Goal: Transaction & Acquisition: Purchase product/service

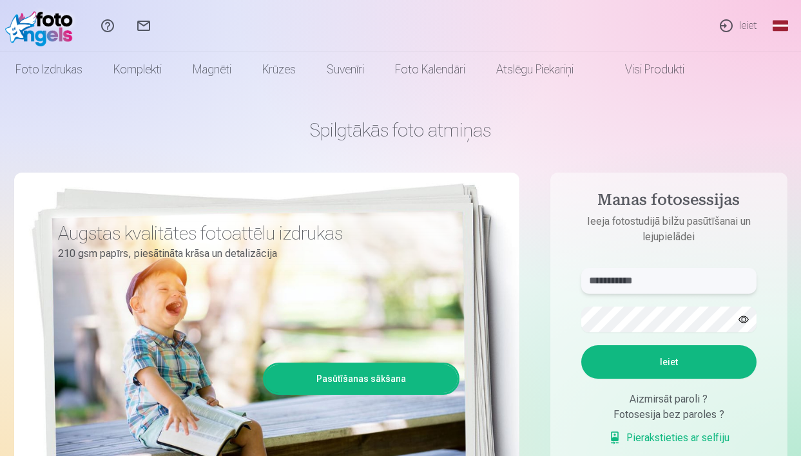
type input "**********"
click at [696, 378] on button "Ieiet" at bounding box center [668, 362] width 175 height 34
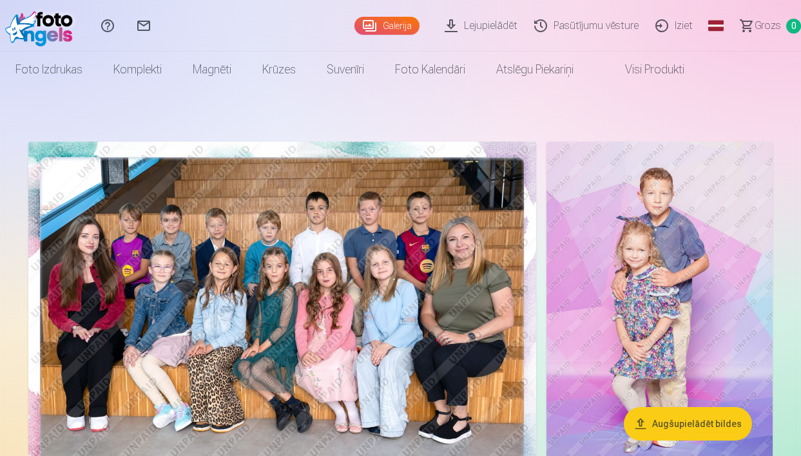
click at [680, 425] on button "Augšupielādēt bildes" at bounding box center [688, 424] width 128 height 34
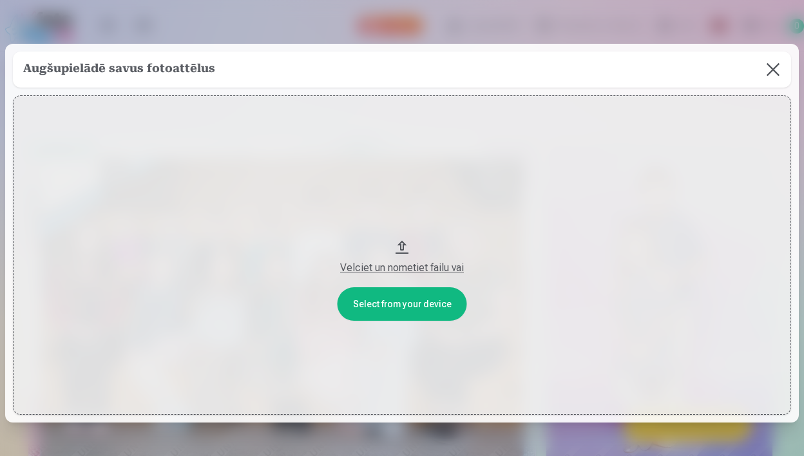
click at [772, 65] on button at bounding box center [773, 70] width 36 height 36
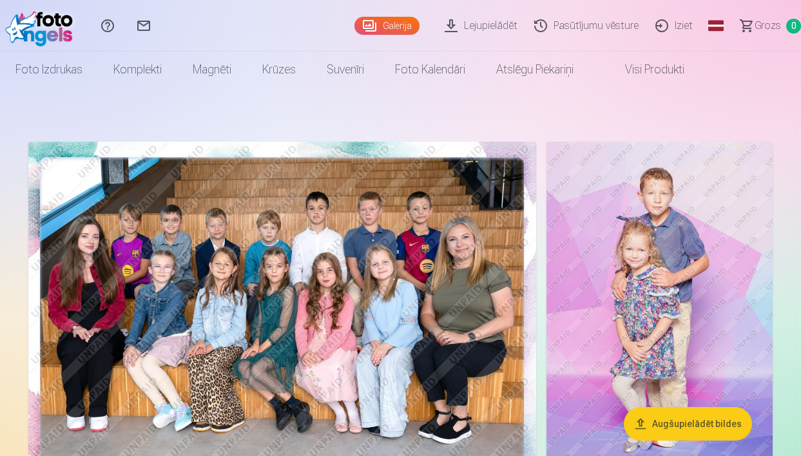
click at [479, 30] on link "Lejupielādēt" at bounding box center [483, 26] width 90 height 52
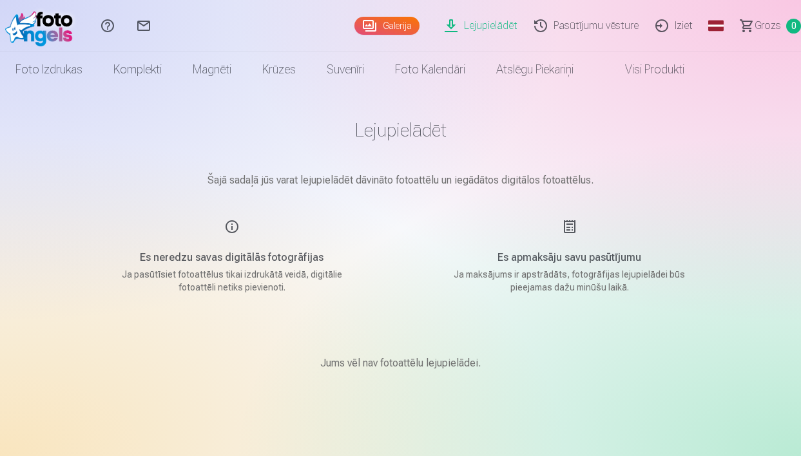
click at [390, 25] on link "Galerija" at bounding box center [386, 26] width 65 height 18
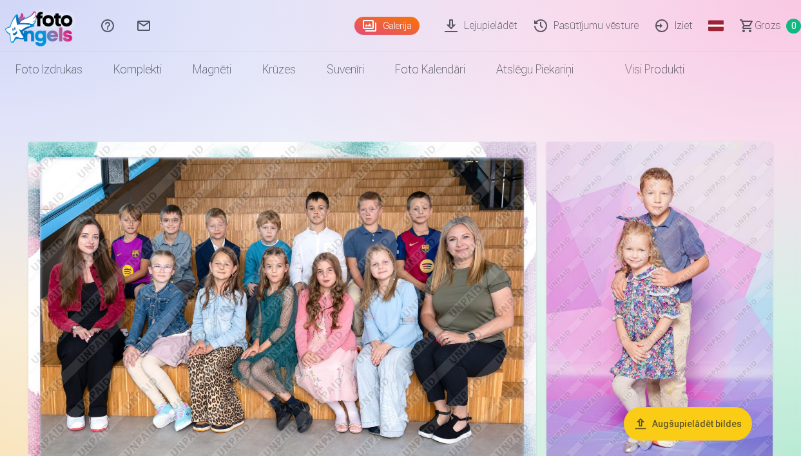
click at [435, 309] on img at bounding box center [282, 311] width 508 height 339
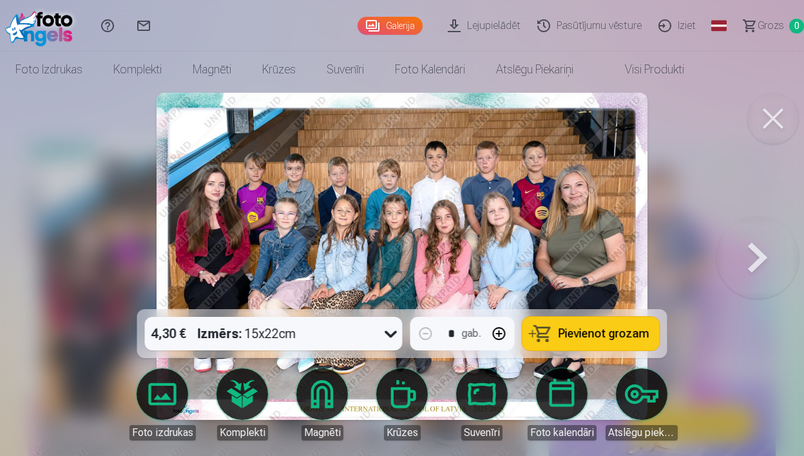
click at [586, 338] on span "Pievienot grozam" at bounding box center [604, 334] width 91 height 12
click at [769, 264] on button at bounding box center [757, 256] width 82 height 80
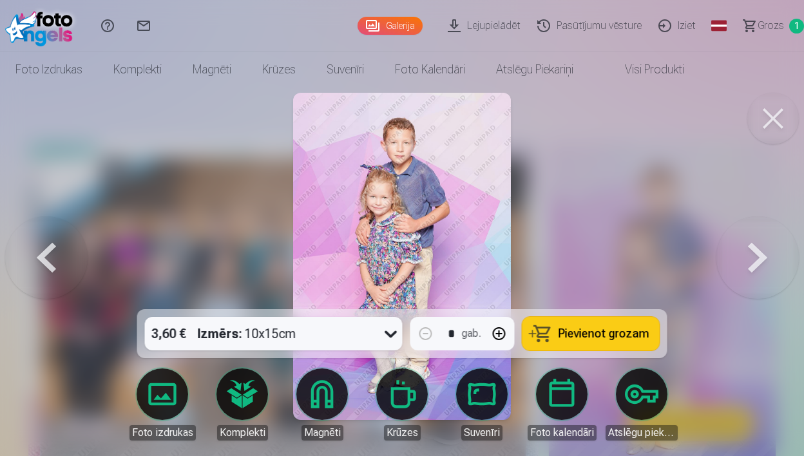
click at [769, 264] on button at bounding box center [757, 256] width 82 height 80
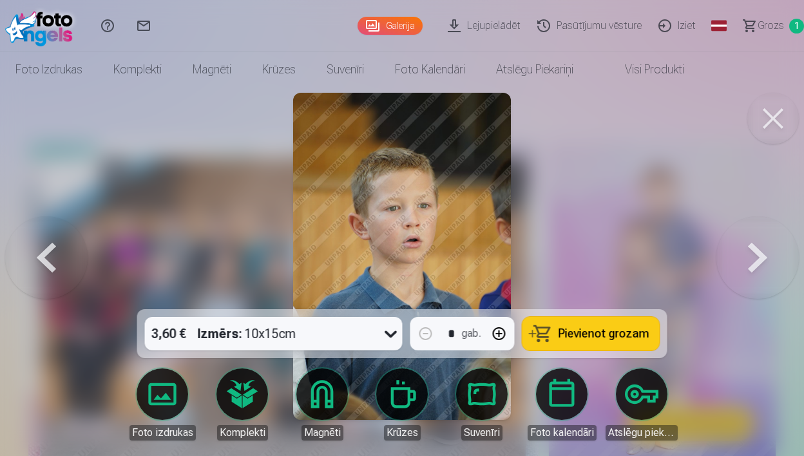
click at [769, 264] on button at bounding box center [757, 256] width 82 height 80
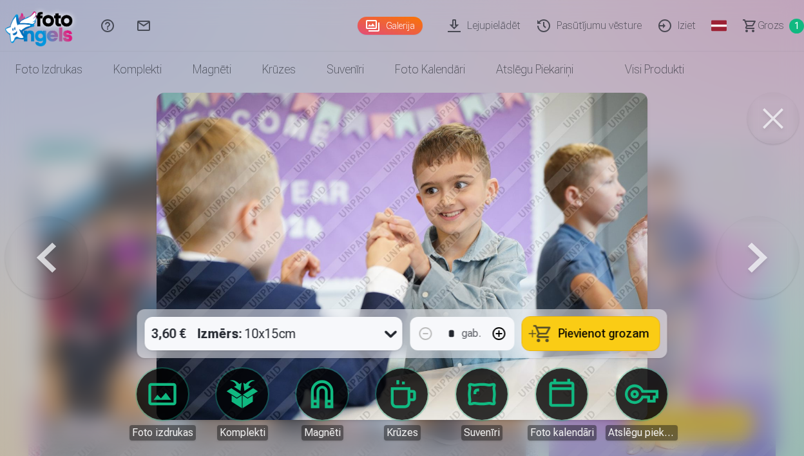
click at [769, 264] on button at bounding box center [757, 256] width 82 height 80
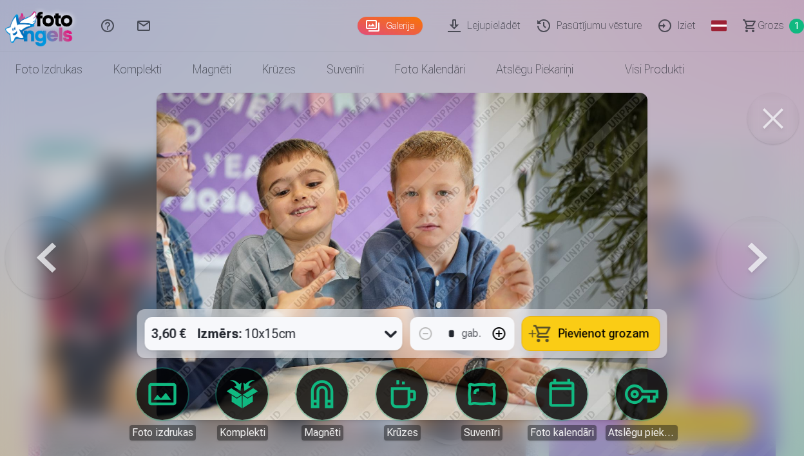
click at [769, 264] on button at bounding box center [757, 256] width 82 height 80
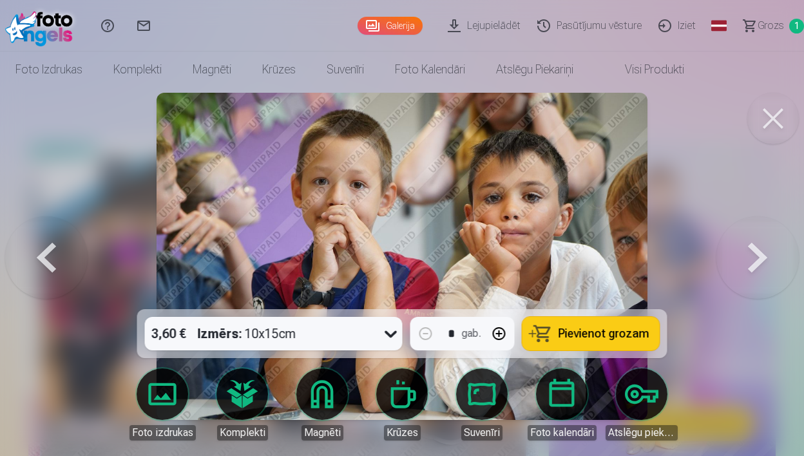
click at [769, 264] on button at bounding box center [757, 256] width 82 height 80
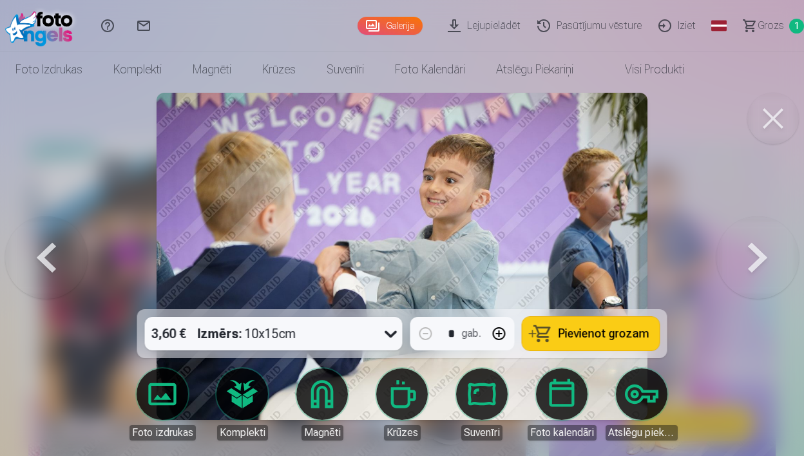
click at [769, 264] on button at bounding box center [757, 256] width 82 height 80
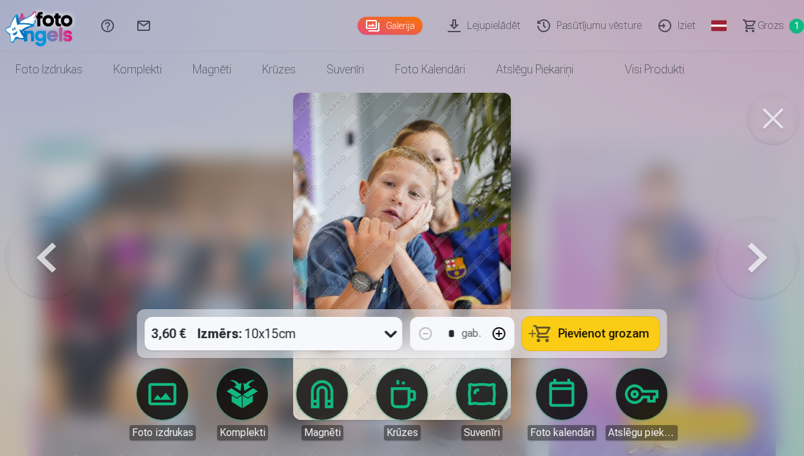
click at [769, 264] on button at bounding box center [757, 256] width 82 height 80
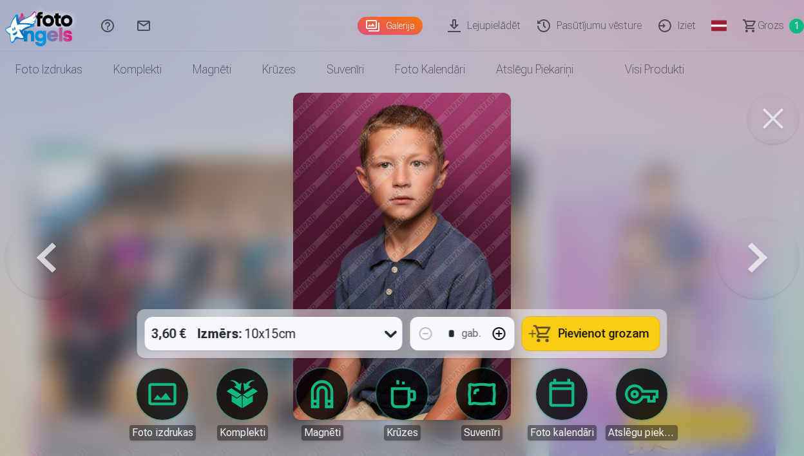
click at [769, 264] on button at bounding box center [757, 256] width 82 height 80
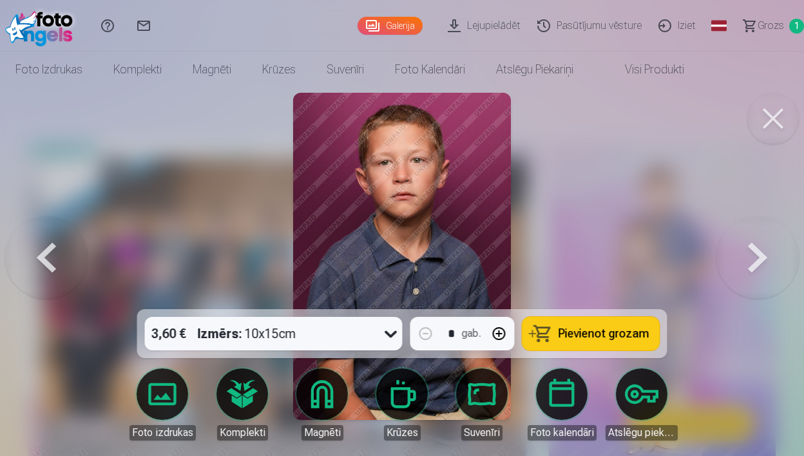
click at [769, 264] on button at bounding box center [757, 256] width 82 height 80
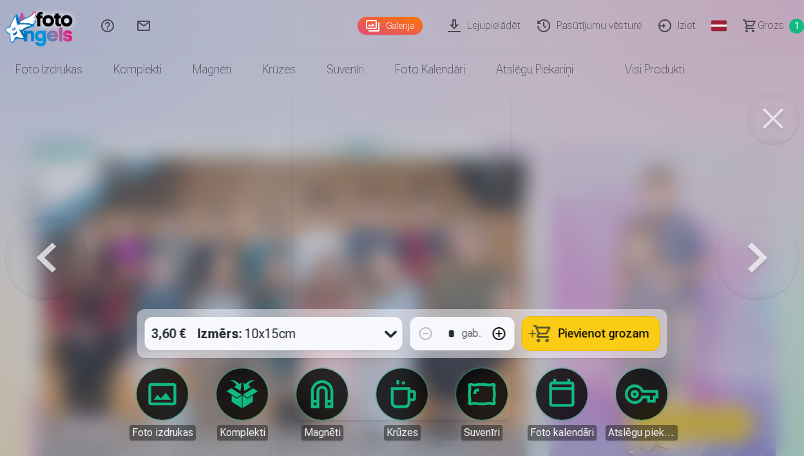
click at [769, 264] on button at bounding box center [757, 256] width 82 height 80
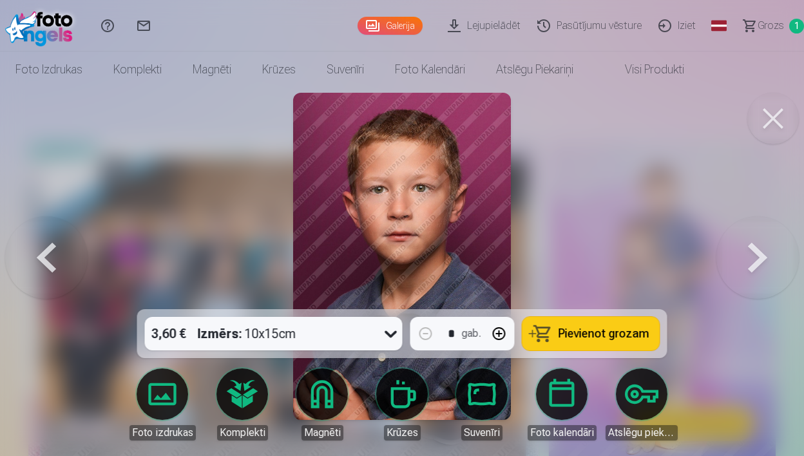
click at [769, 264] on button at bounding box center [757, 256] width 82 height 80
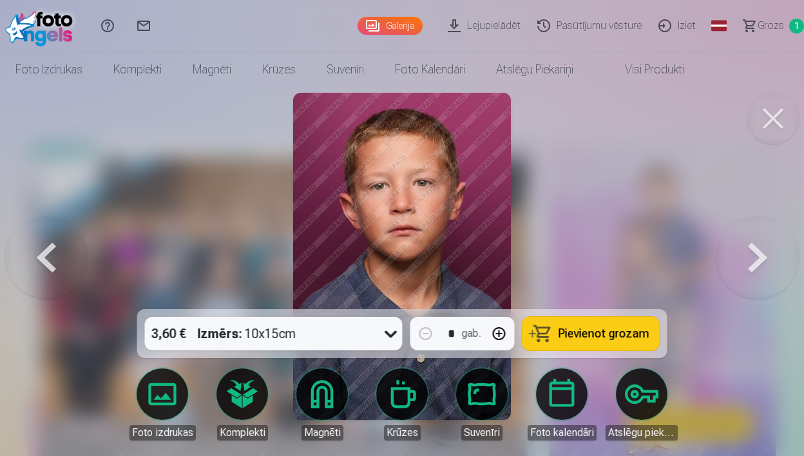
click at [769, 264] on button at bounding box center [757, 256] width 82 height 80
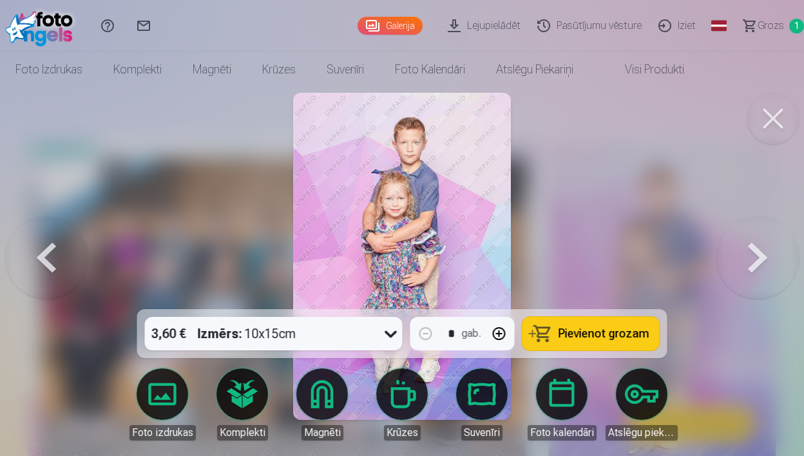
click at [617, 343] on button "Pievienot grozam" at bounding box center [590, 334] width 137 height 34
click at [505, 337] on button "button" at bounding box center [499, 333] width 31 height 31
click at [494, 331] on button "button" at bounding box center [499, 333] width 31 height 31
click at [620, 331] on span "Pievienot grozam" at bounding box center [604, 334] width 91 height 12
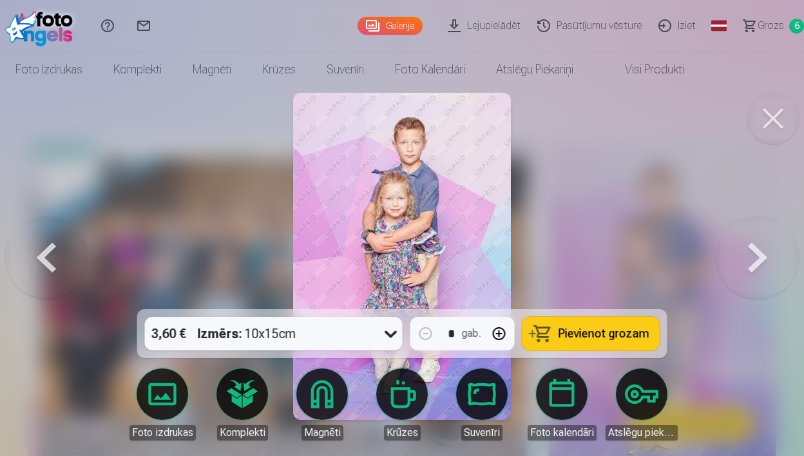
click at [585, 347] on button "Pievienot grozam" at bounding box center [590, 334] width 137 height 34
click at [760, 264] on button at bounding box center [757, 256] width 82 height 80
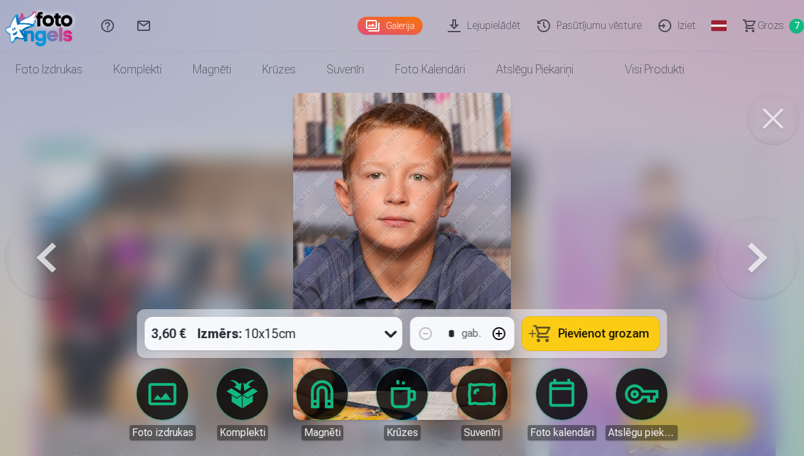
click at [767, 271] on button at bounding box center [757, 256] width 82 height 80
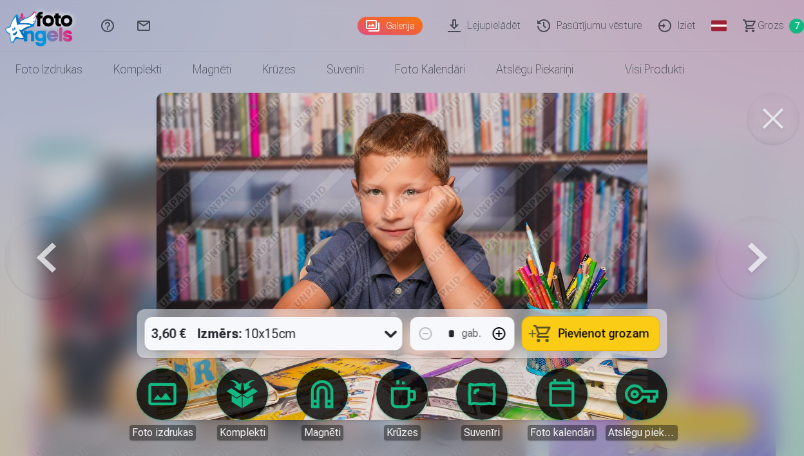
click at [767, 271] on button at bounding box center [757, 256] width 82 height 80
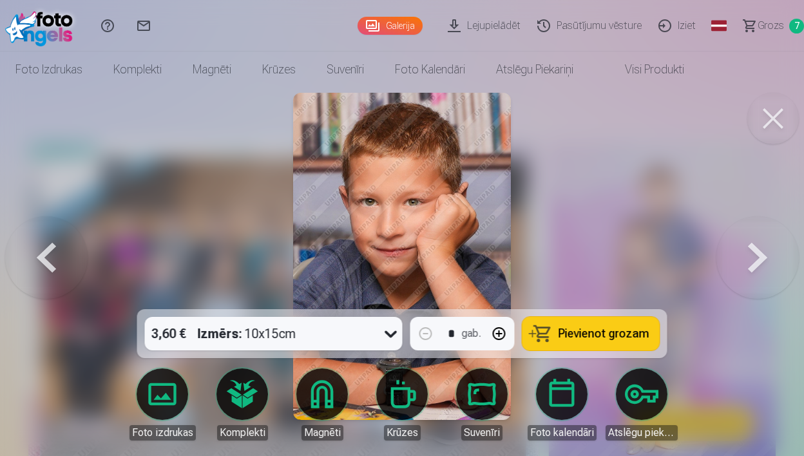
click at [767, 271] on button at bounding box center [757, 256] width 82 height 80
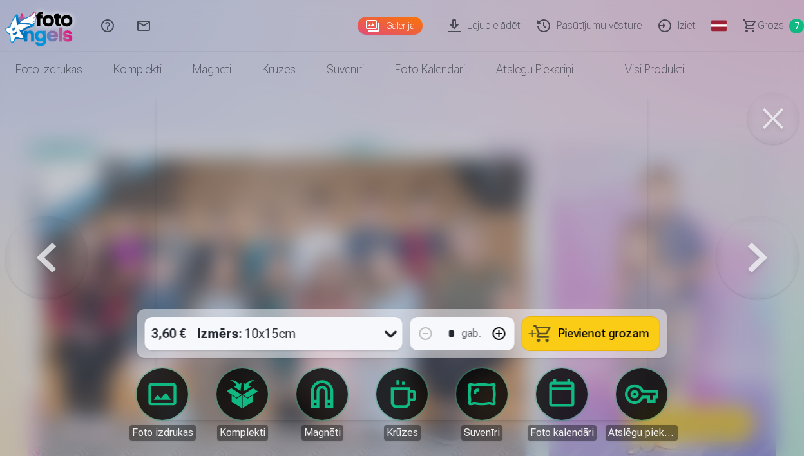
click at [767, 271] on button at bounding box center [757, 256] width 82 height 80
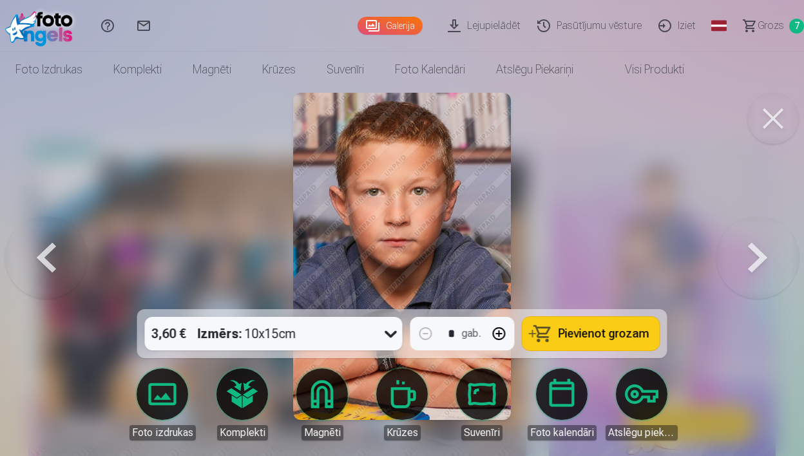
click at [767, 271] on button at bounding box center [757, 256] width 82 height 80
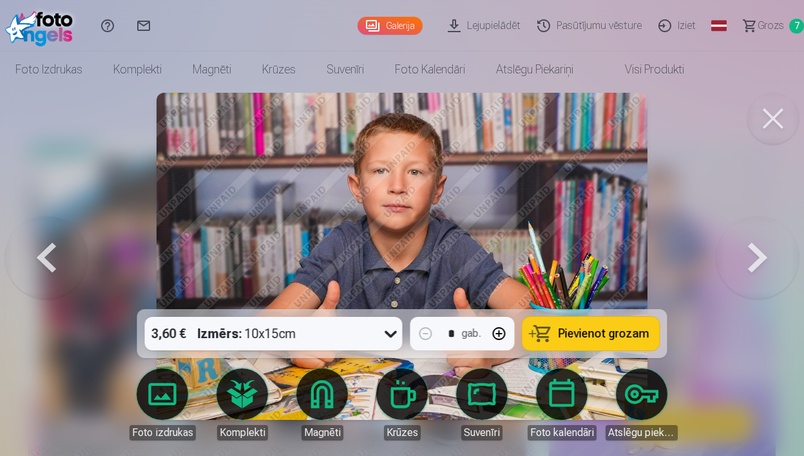
click at [767, 271] on button at bounding box center [757, 256] width 82 height 80
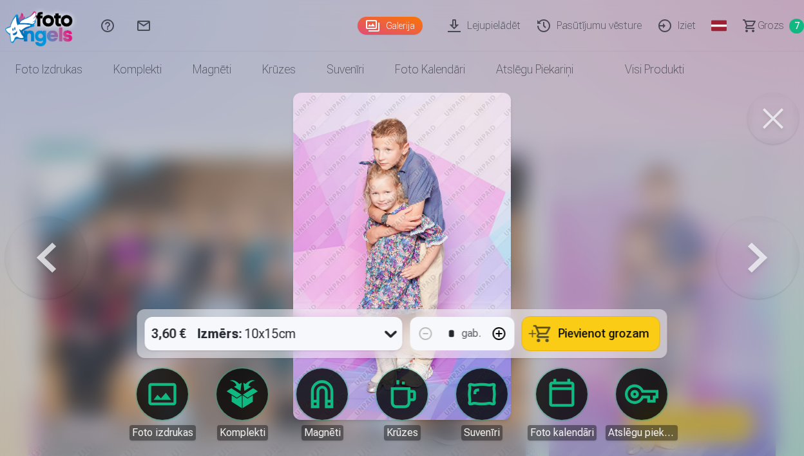
click at [495, 334] on button "button" at bounding box center [499, 333] width 31 height 31
click at [423, 335] on button "button" at bounding box center [425, 333] width 31 height 31
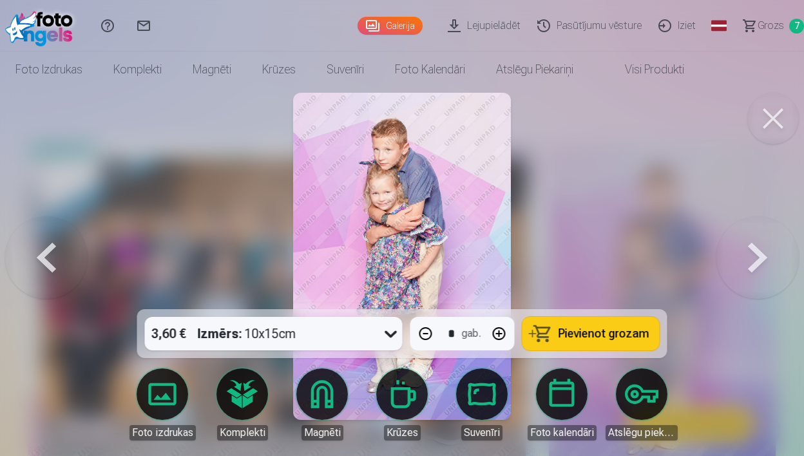
click at [423, 335] on button "button" at bounding box center [425, 333] width 31 height 31
click at [567, 334] on span "Pievienot grozam" at bounding box center [604, 334] width 91 height 12
type input "*"
click at [772, 30] on span "Grozs" at bounding box center [770, 25] width 26 height 15
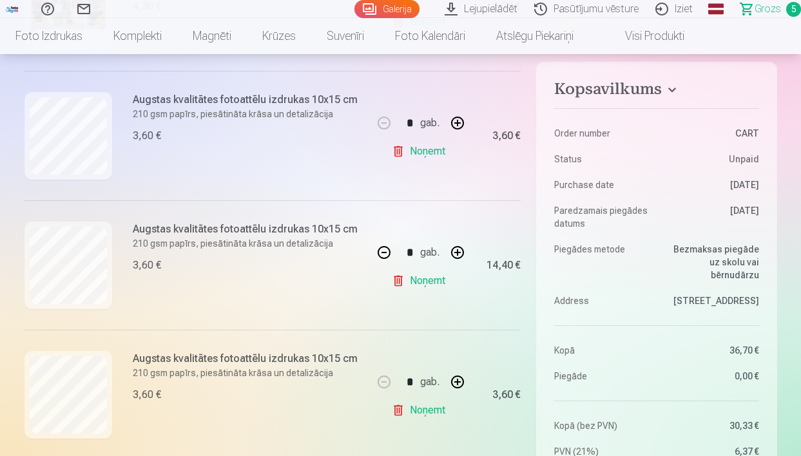
scroll to position [376, 0]
click at [420, 152] on link "Noņemt" at bounding box center [421, 152] width 59 height 26
type input "*"
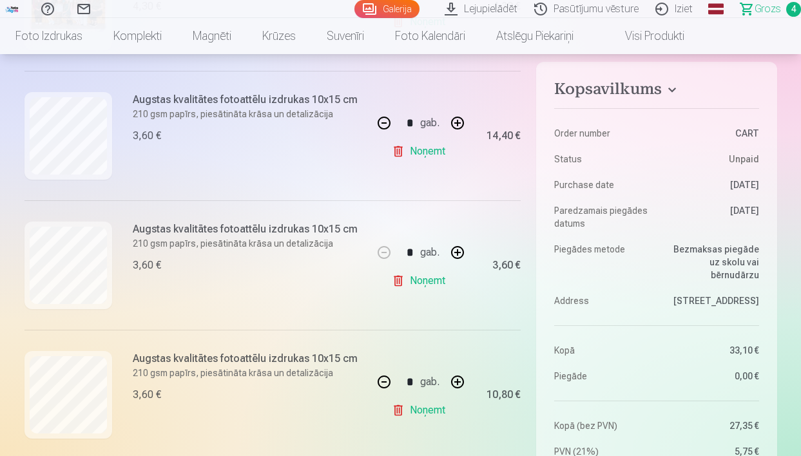
click at [412, 280] on link "Noņemt" at bounding box center [421, 281] width 59 height 26
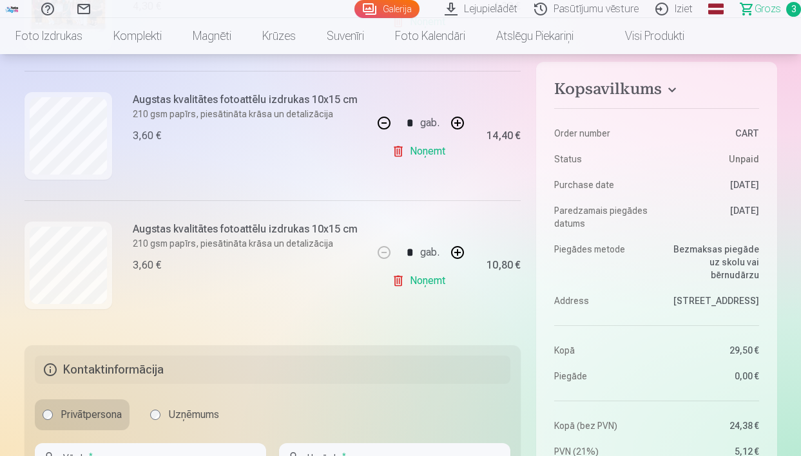
type input "*"
click at [388, 131] on button "button" at bounding box center [384, 123] width 31 height 31
type input "*"
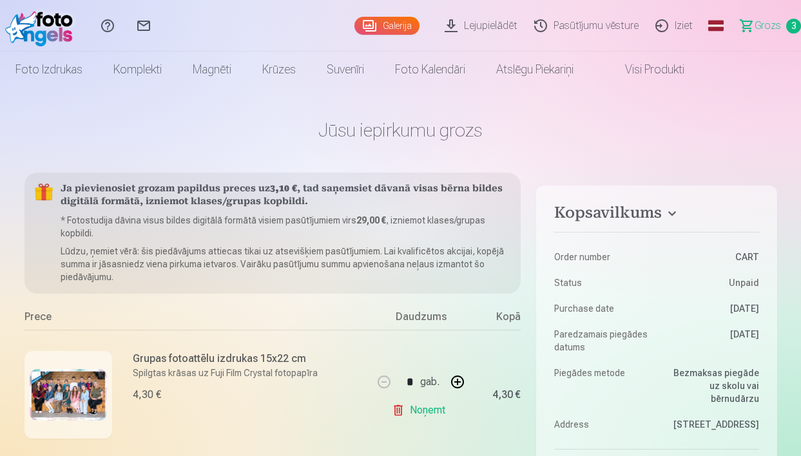
scroll to position [0, 0]
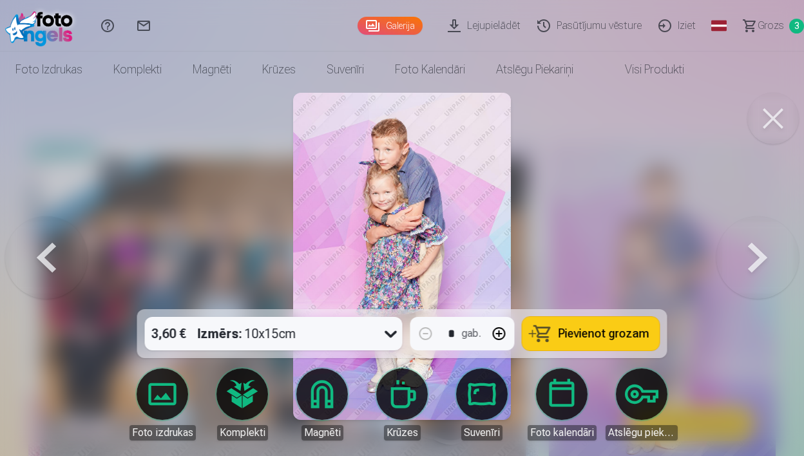
click at [753, 254] on button at bounding box center [757, 256] width 82 height 80
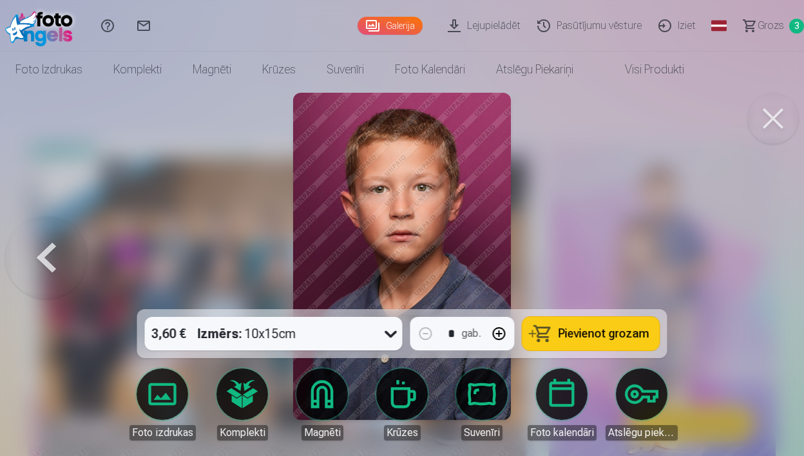
click at [753, 254] on div at bounding box center [402, 228] width 804 height 456
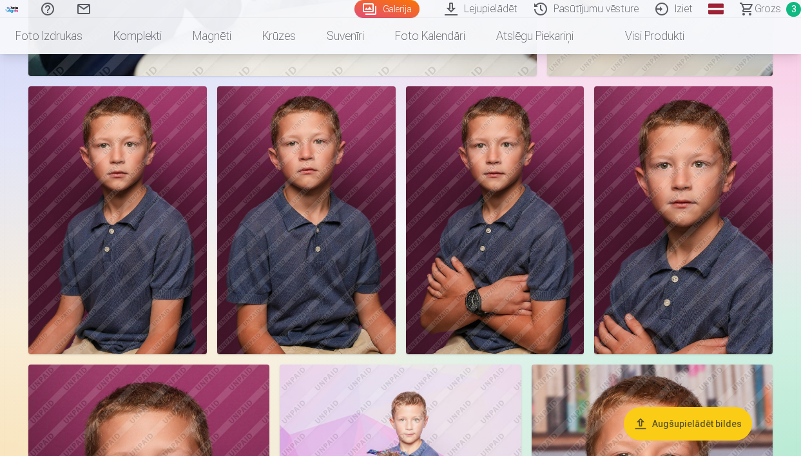
scroll to position [2136, 0]
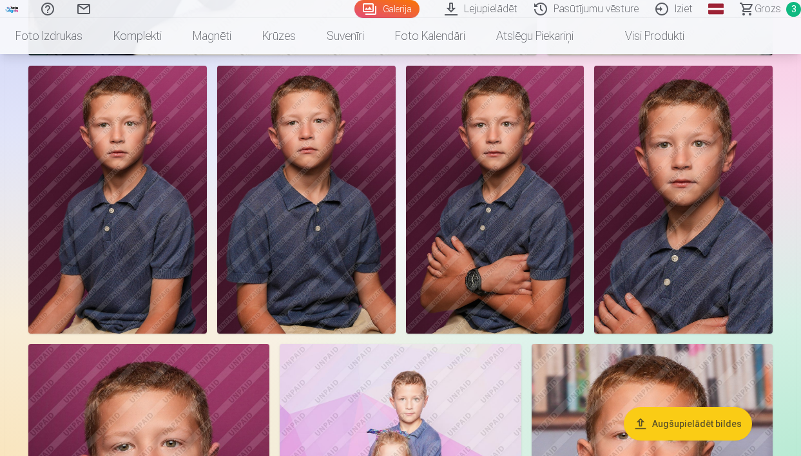
click at [700, 204] on img at bounding box center [683, 199] width 178 height 267
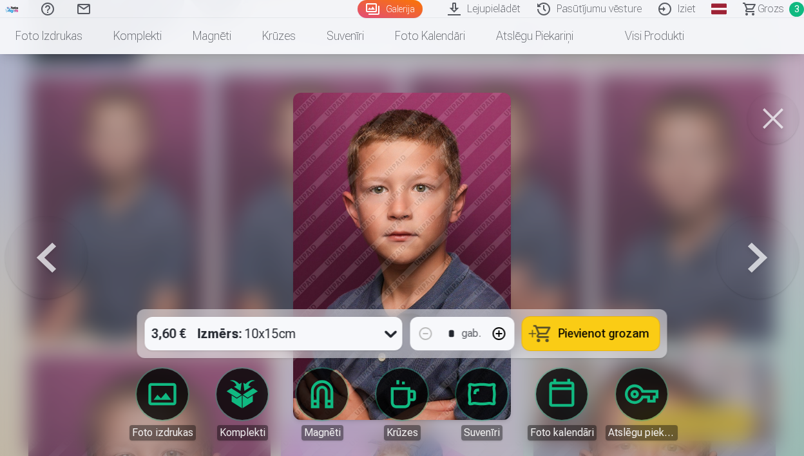
click at [53, 256] on button at bounding box center [46, 256] width 82 height 80
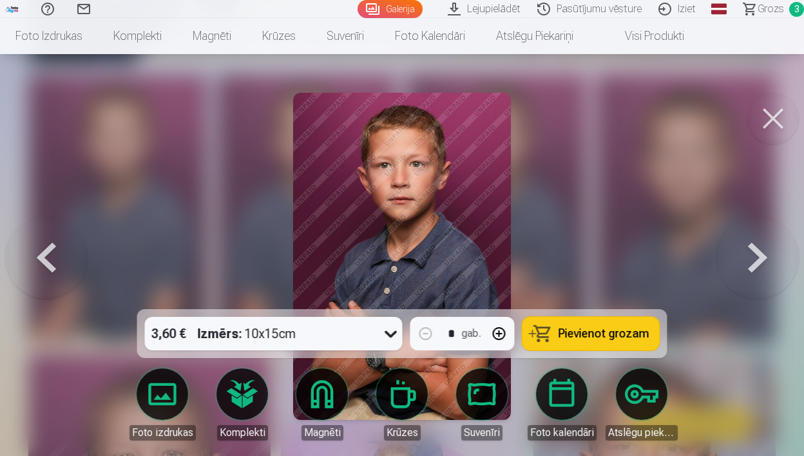
click at [590, 339] on span "Pievienot grozam" at bounding box center [604, 334] width 91 height 12
click at [769, 133] on button at bounding box center [773, 119] width 52 height 52
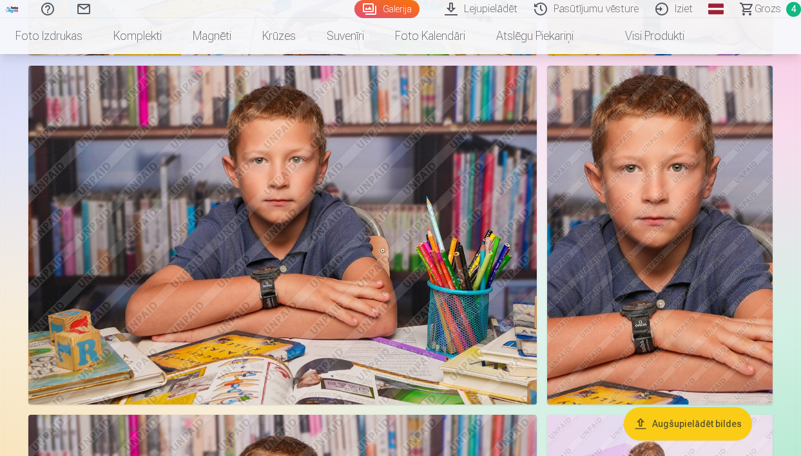
scroll to position [3136, 0]
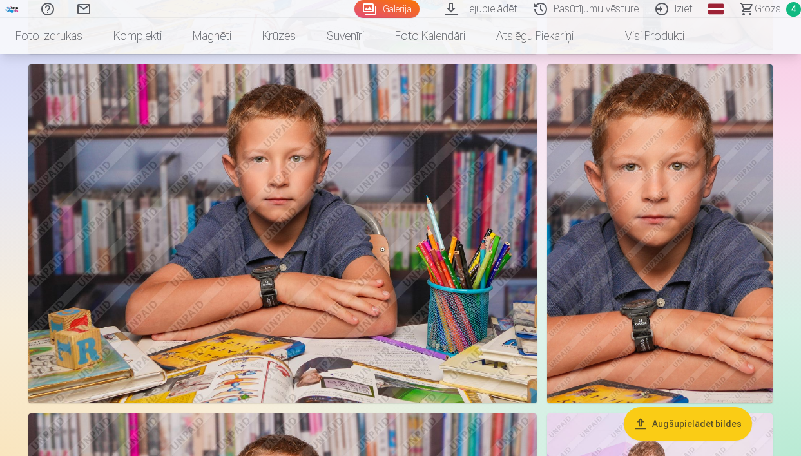
click at [424, 229] on img at bounding box center [282, 233] width 508 height 339
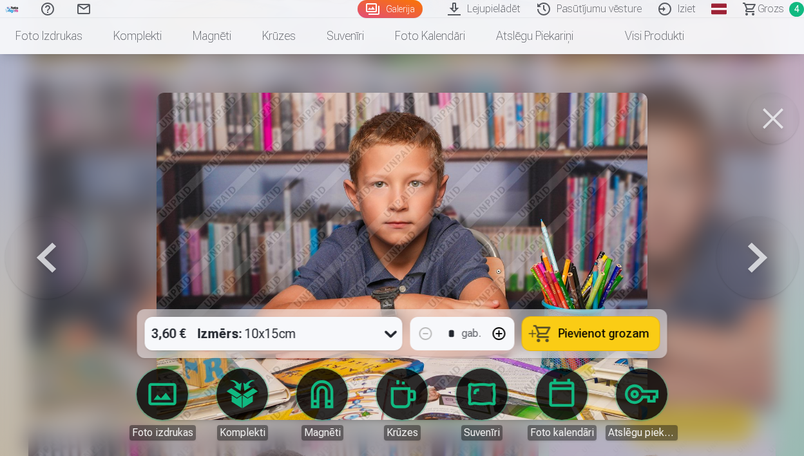
click at [613, 332] on span "Pievienot grozam" at bounding box center [604, 334] width 91 height 12
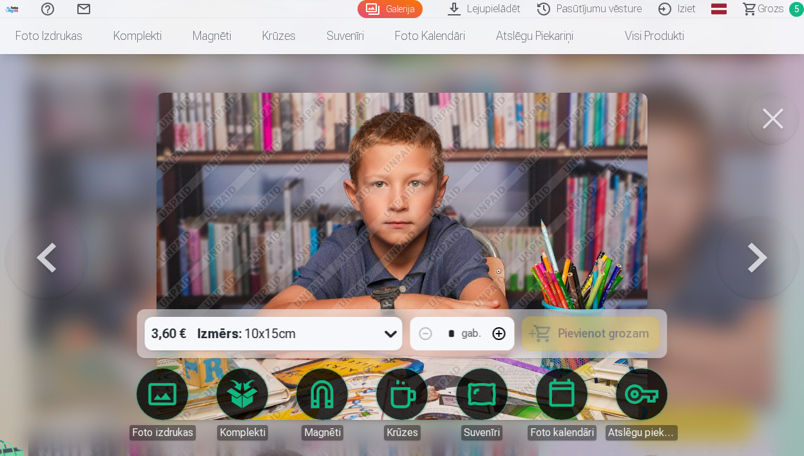
click at [774, 128] on button at bounding box center [773, 119] width 52 height 52
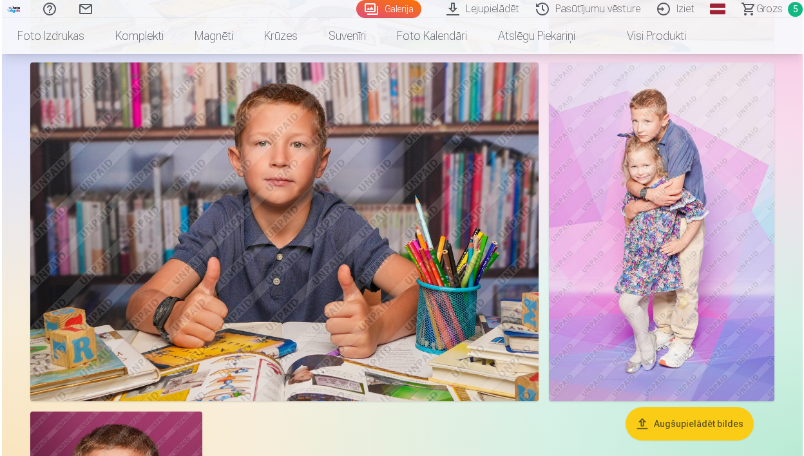
scroll to position [3484, 0]
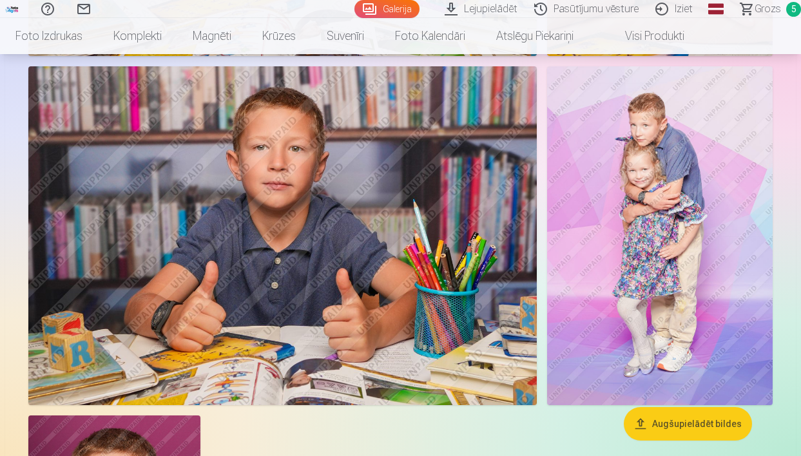
click at [323, 270] on img at bounding box center [282, 235] width 508 height 339
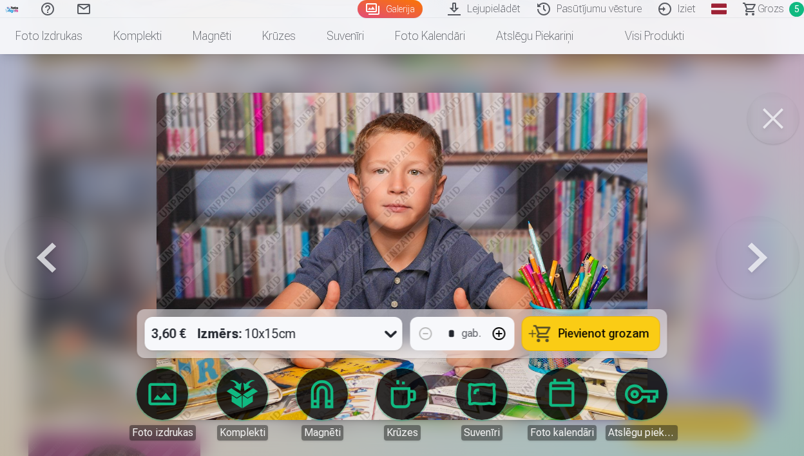
click at [597, 328] on span "Pievienot grozam" at bounding box center [604, 334] width 91 height 12
click at [771, 10] on span "Grozs" at bounding box center [771, 8] width 26 height 15
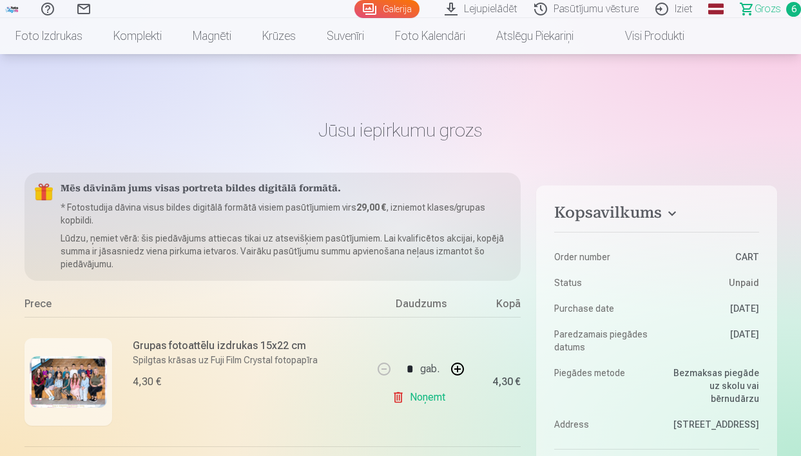
scroll to position [3484, 0]
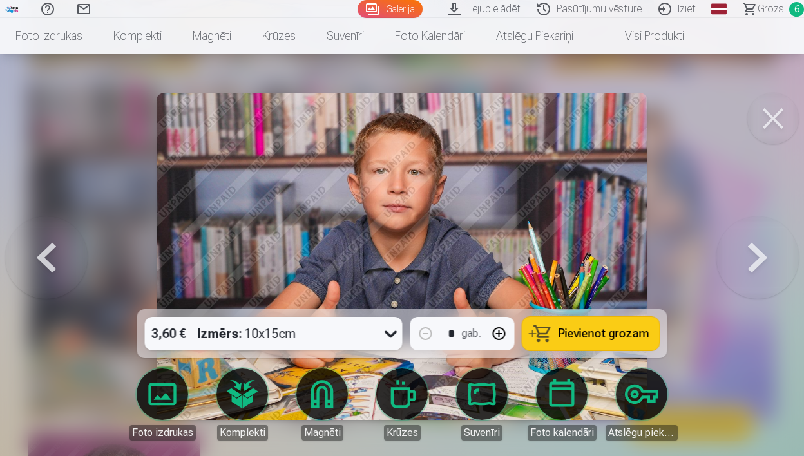
click at [756, 265] on button at bounding box center [757, 256] width 82 height 80
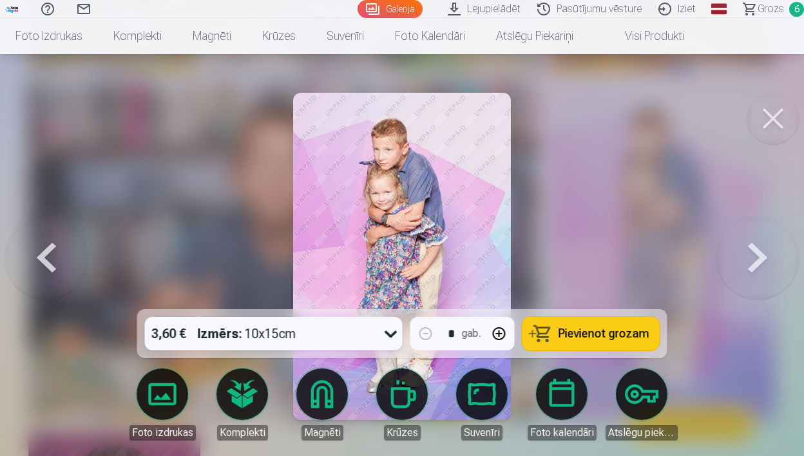
click at [770, 277] on button at bounding box center [757, 256] width 82 height 80
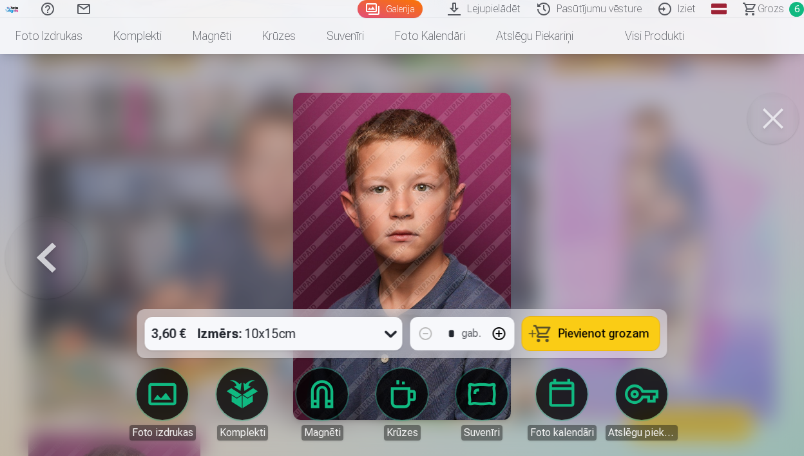
click at [770, 277] on div at bounding box center [402, 228] width 804 height 456
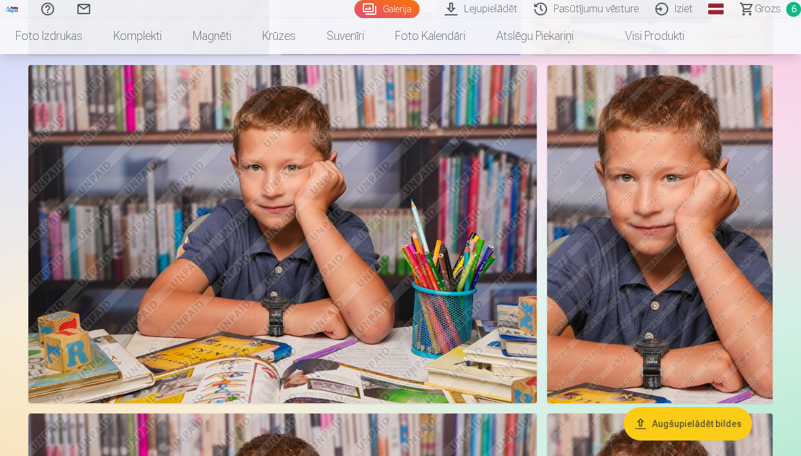
scroll to position [2803, 0]
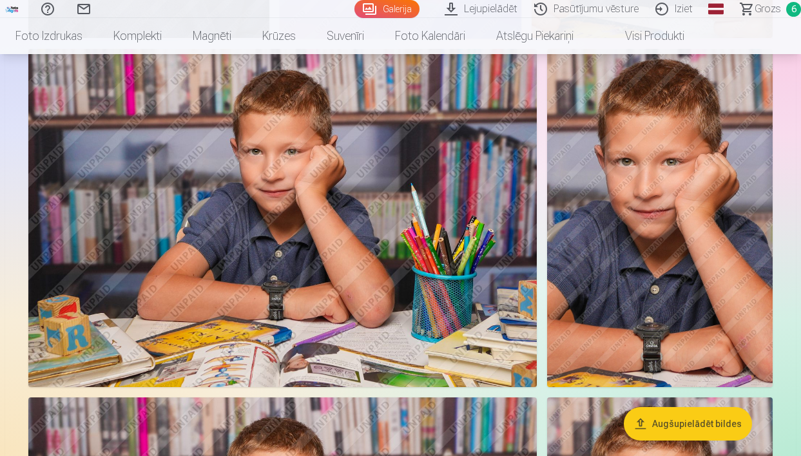
click at [585, 314] on img at bounding box center [659, 218] width 225 height 339
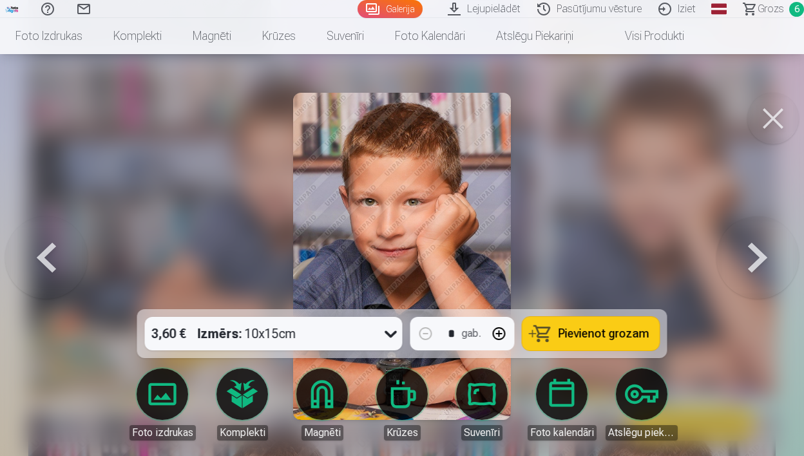
click at [782, 124] on button at bounding box center [773, 119] width 52 height 52
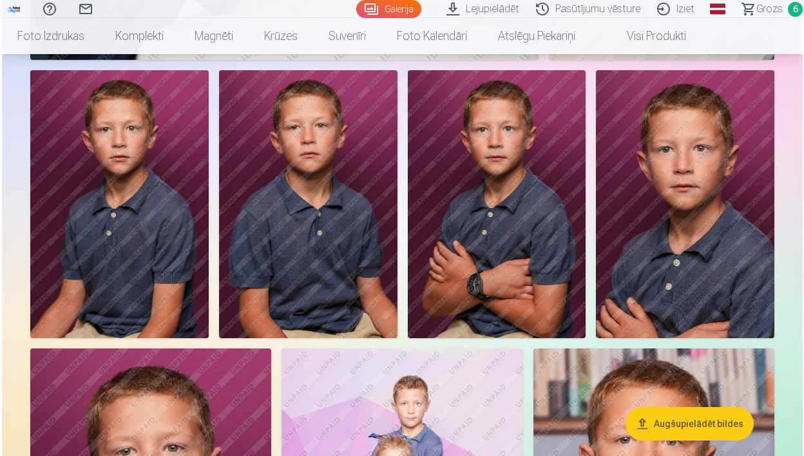
scroll to position [2130, 0]
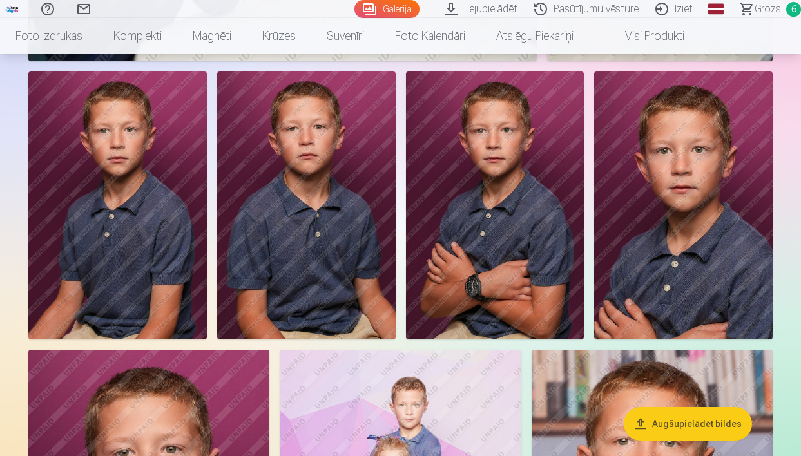
click at [305, 216] on img at bounding box center [306, 205] width 178 height 267
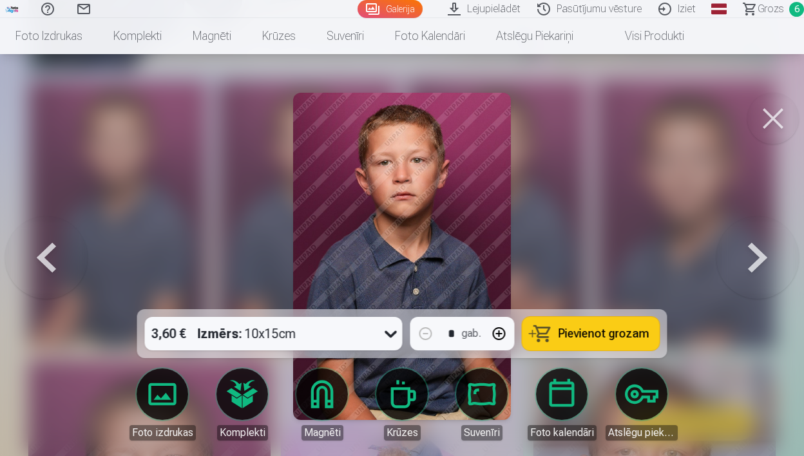
click at [48, 260] on button at bounding box center [46, 256] width 82 height 80
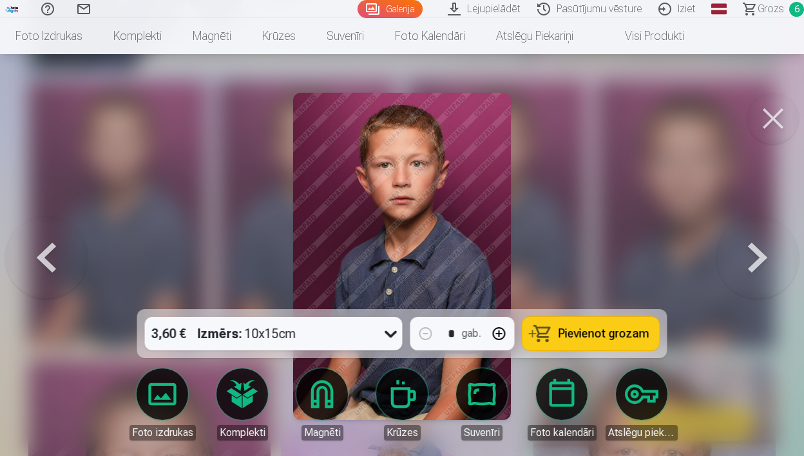
click at [774, 254] on button at bounding box center [757, 256] width 82 height 80
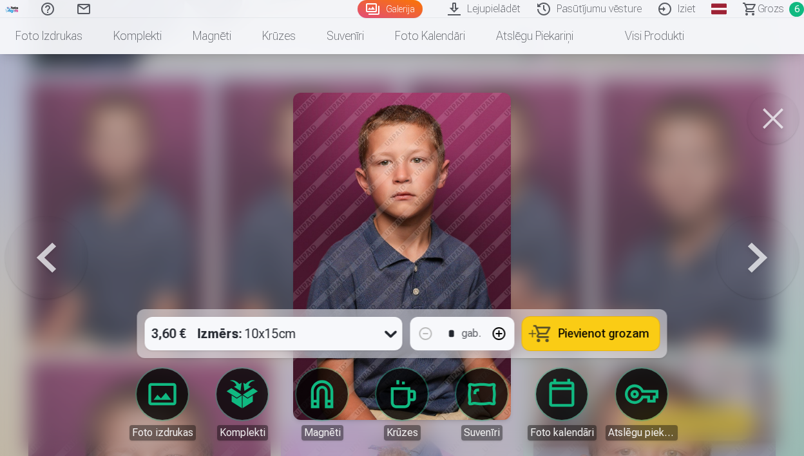
click at [774, 254] on button at bounding box center [757, 256] width 82 height 80
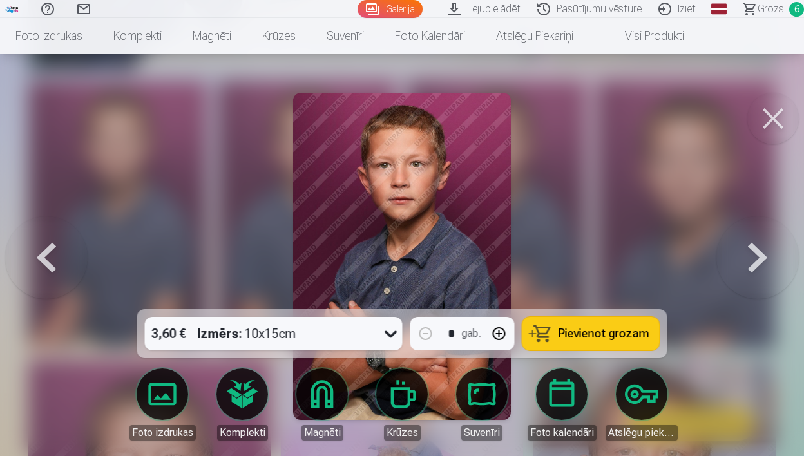
click at [774, 254] on button at bounding box center [757, 256] width 82 height 80
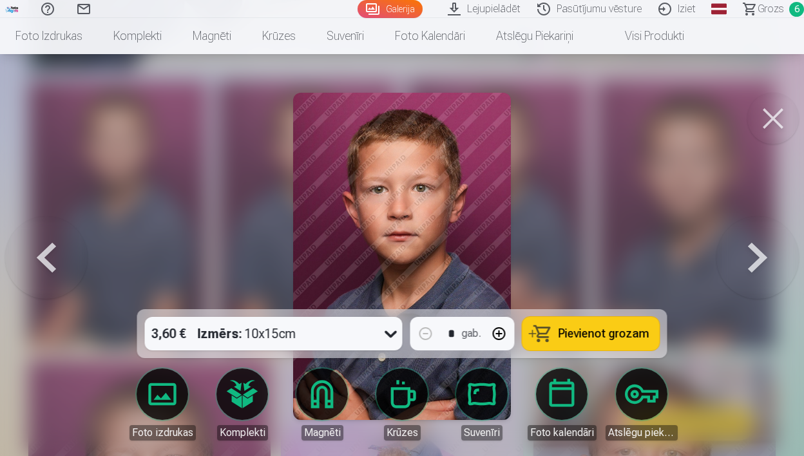
click at [774, 254] on button at bounding box center [757, 256] width 82 height 80
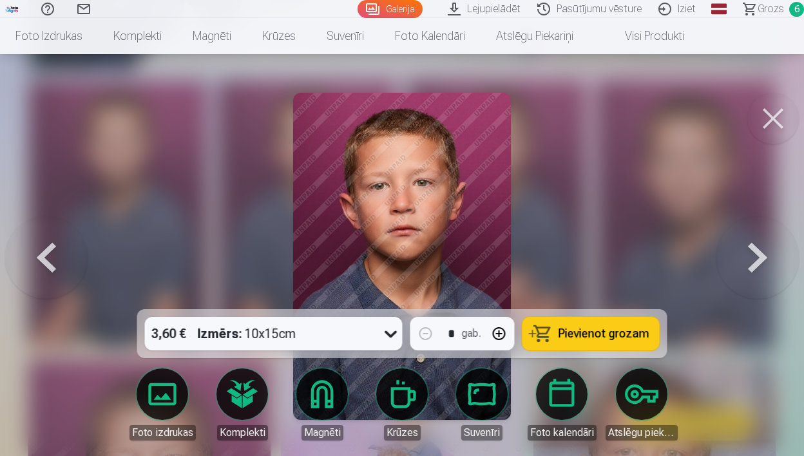
click at [774, 254] on button at bounding box center [757, 256] width 82 height 80
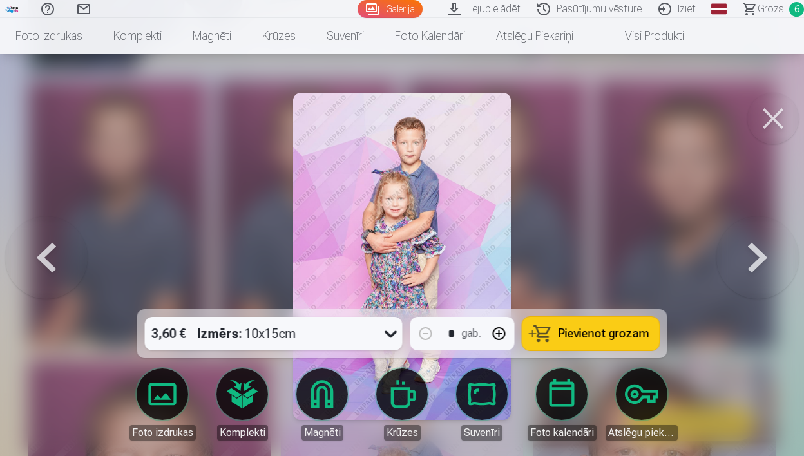
click at [47, 265] on button at bounding box center [46, 256] width 82 height 80
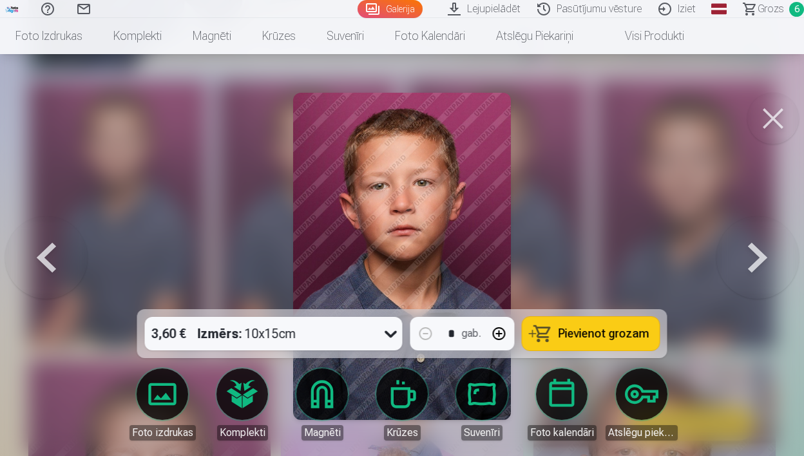
click at [47, 265] on button at bounding box center [46, 256] width 82 height 80
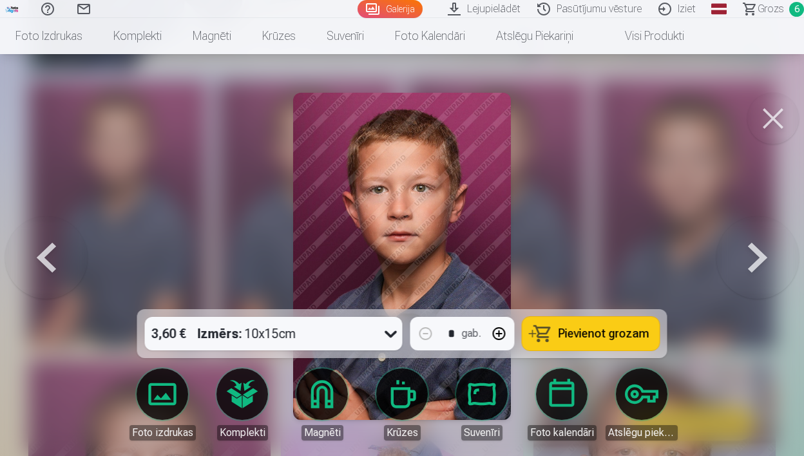
click at [47, 265] on button at bounding box center [46, 256] width 82 height 80
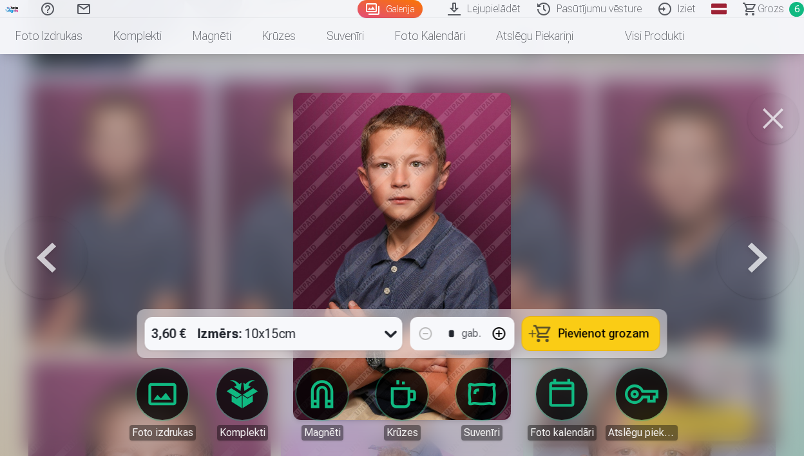
click at [47, 265] on button at bounding box center [46, 256] width 82 height 80
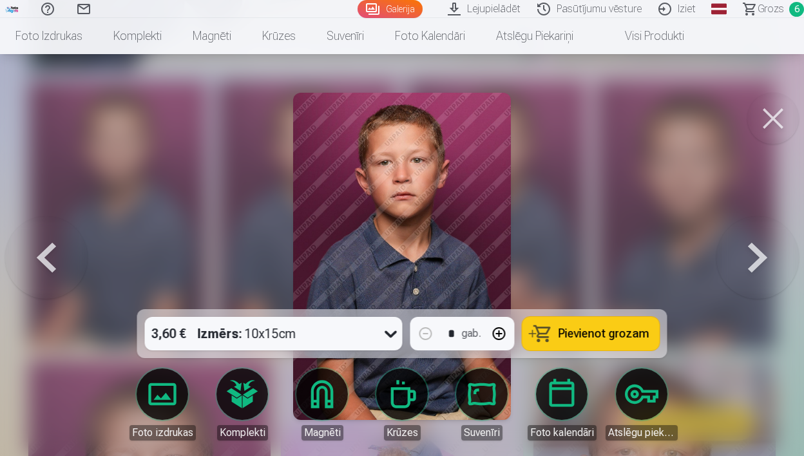
click at [47, 265] on button at bounding box center [46, 256] width 82 height 80
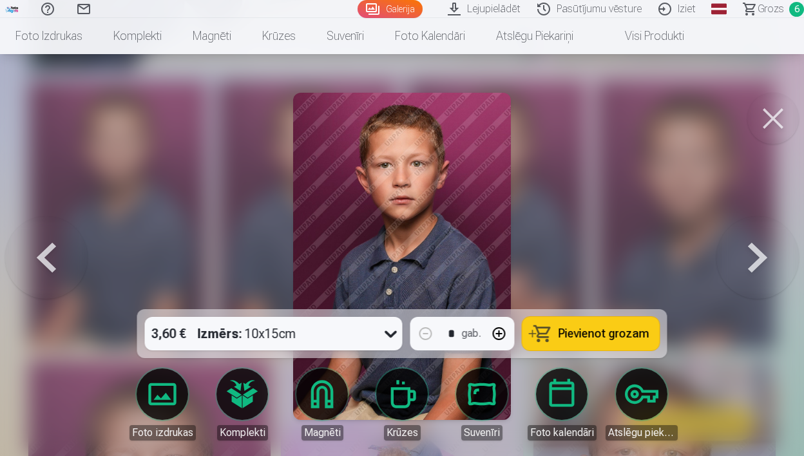
click at [616, 328] on span "Pievienot grozam" at bounding box center [604, 334] width 91 height 12
click at [767, 281] on button at bounding box center [757, 256] width 82 height 80
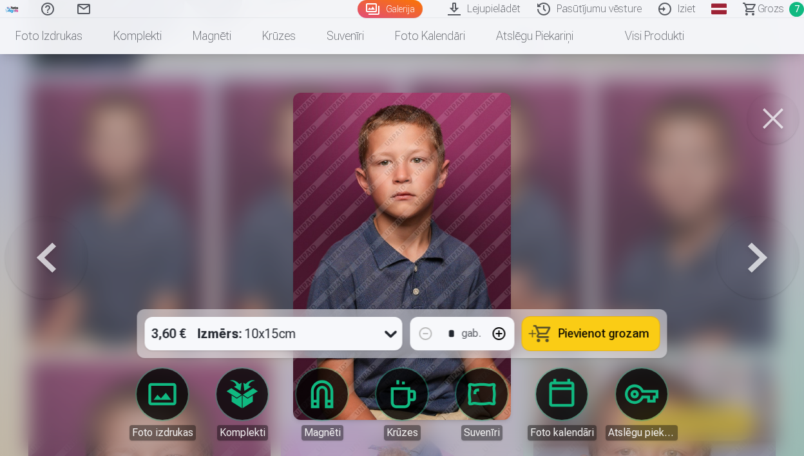
click at [767, 281] on button at bounding box center [757, 256] width 82 height 80
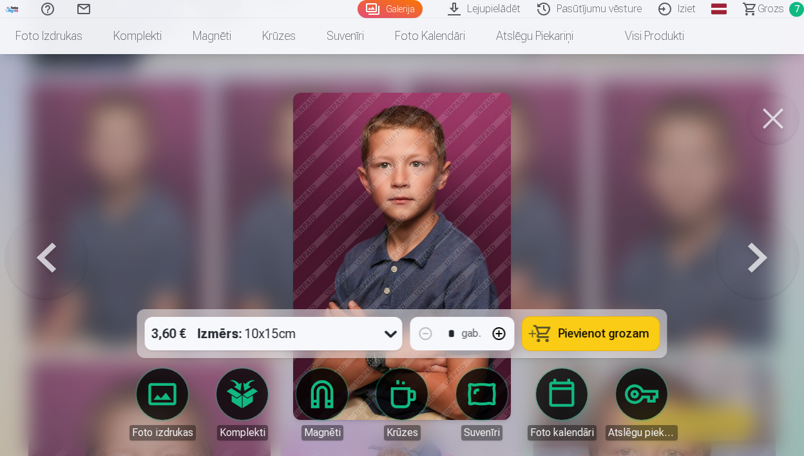
click at [775, 12] on span "Grozs" at bounding box center [771, 8] width 26 height 15
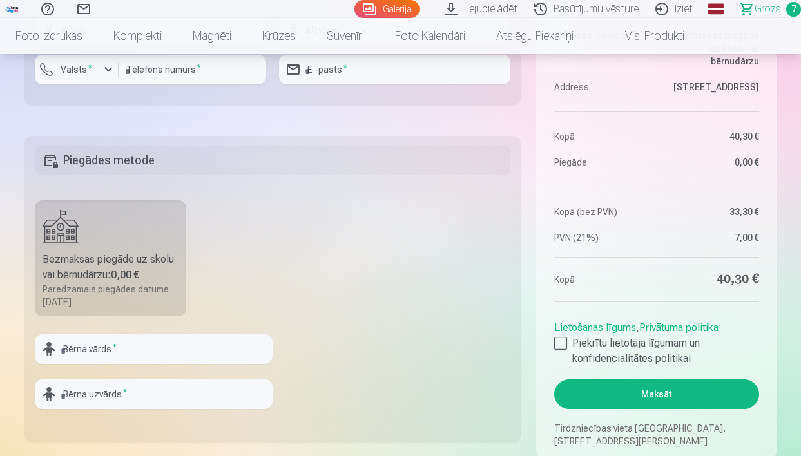
scroll to position [1332, 0]
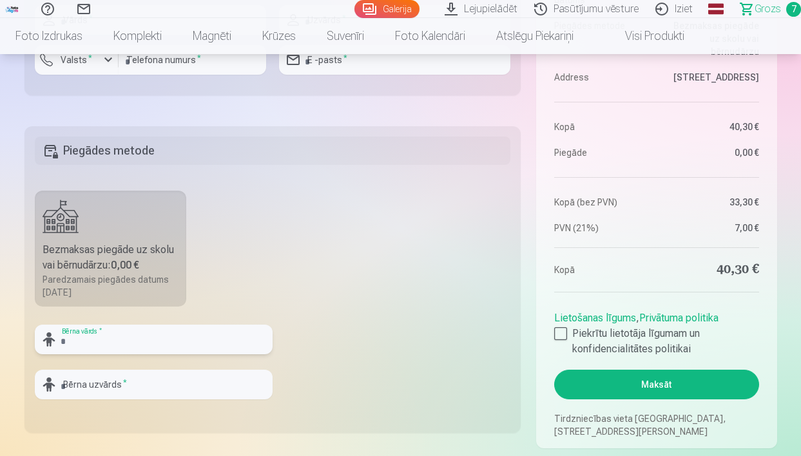
click at [149, 338] on input "text" at bounding box center [154, 340] width 238 height 30
type input "*****"
type input "****"
click at [562, 332] on div at bounding box center [560, 333] width 13 height 13
click at [628, 384] on button "Maksāt" at bounding box center [656, 385] width 204 height 30
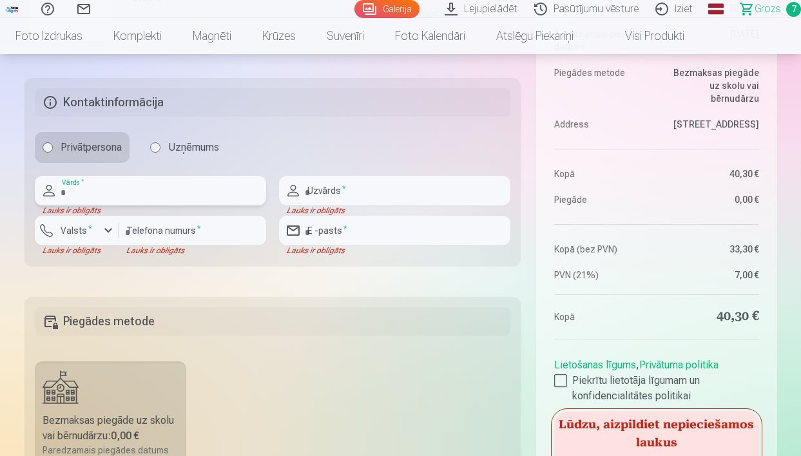
scroll to position [1151, 0]
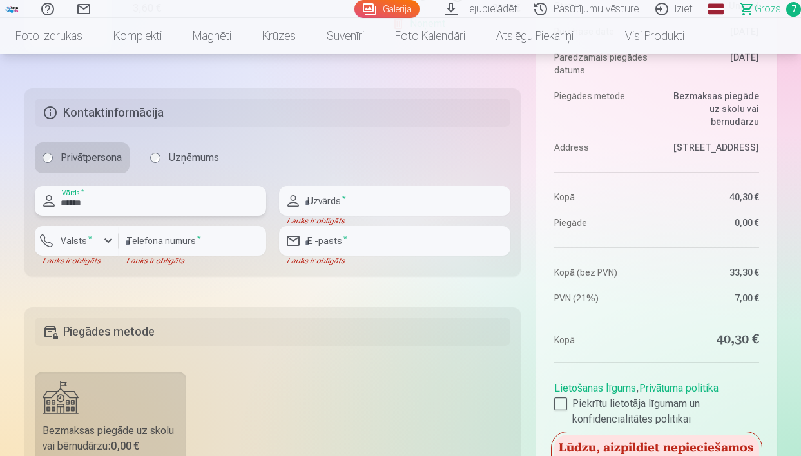
type input "*****"
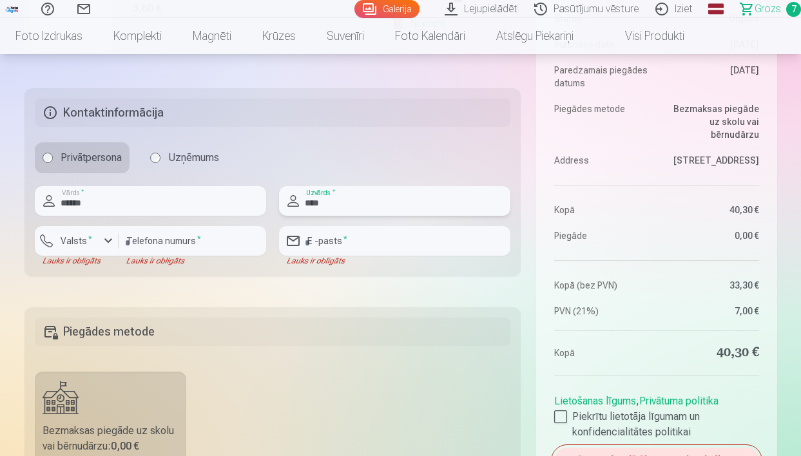
type input "****"
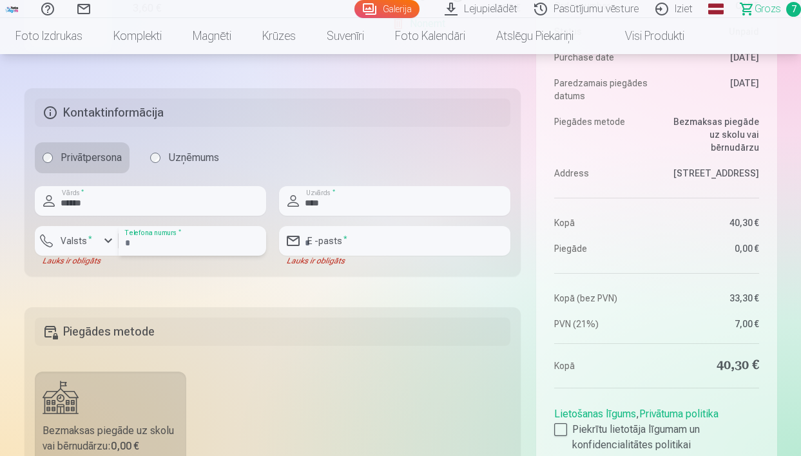
type input "********"
click at [95, 249] on button "Valsts *" at bounding box center [77, 241] width 84 height 30
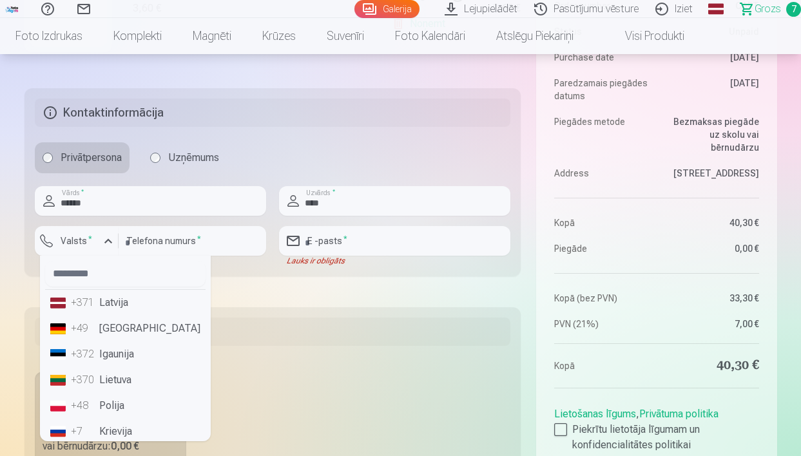
click at [108, 308] on li "+371 Latvija" at bounding box center [125, 303] width 160 height 26
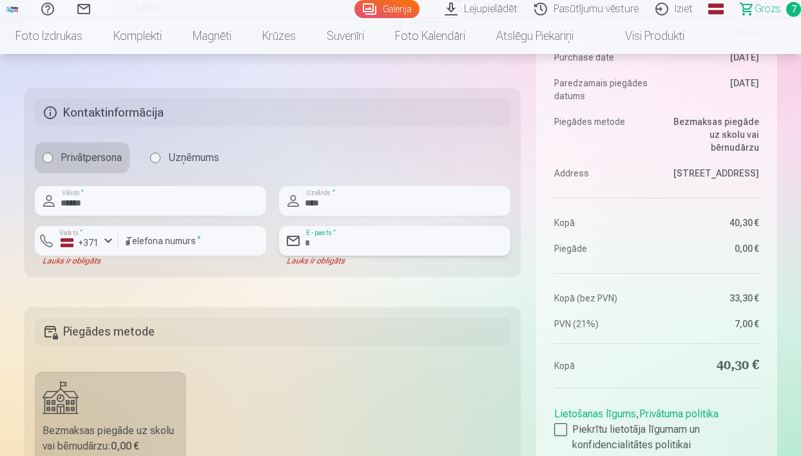
click at [347, 236] on input "email" at bounding box center [394, 241] width 231 height 30
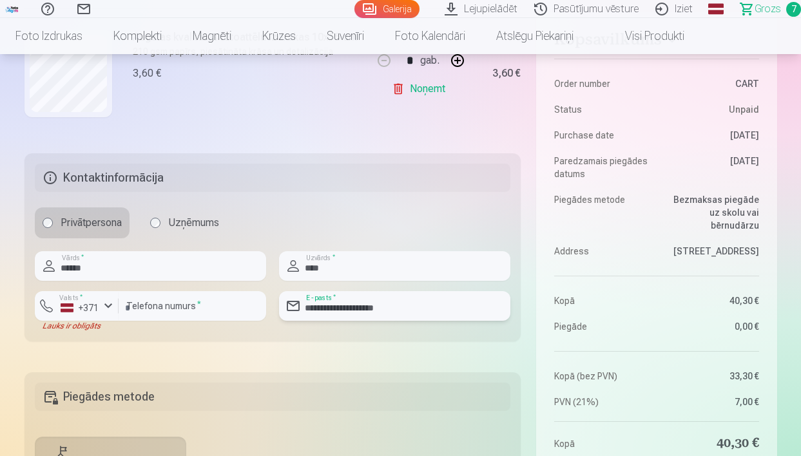
scroll to position [1086, 0]
type input "**********"
click at [98, 305] on div "+371" at bounding box center [80, 308] width 39 height 13
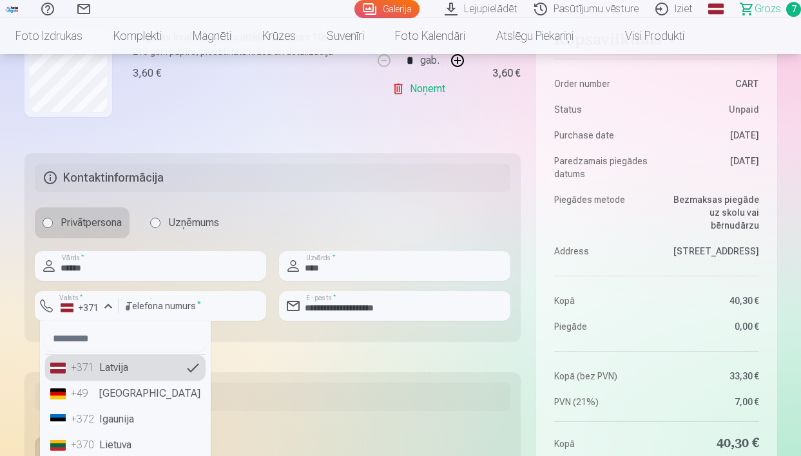
click at [97, 366] on li "+371 Latvija" at bounding box center [125, 368] width 160 height 26
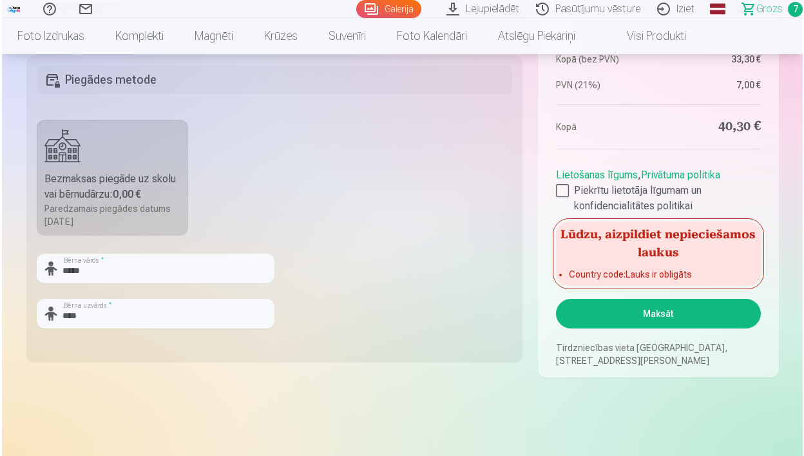
scroll to position [1443, 0]
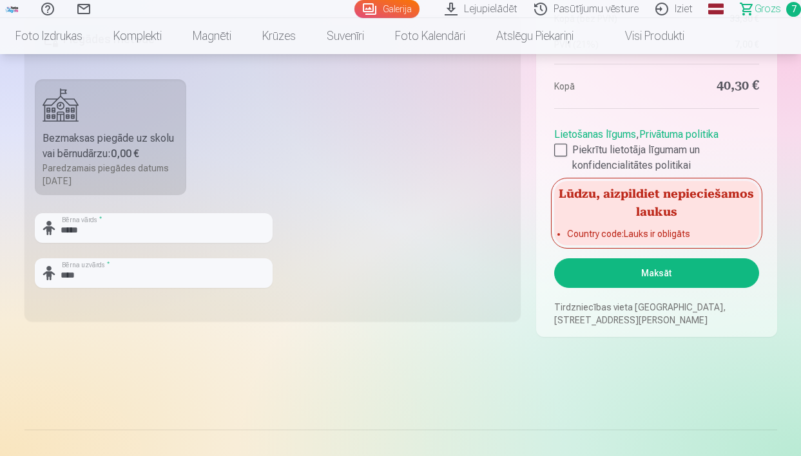
click at [682, 276] on button "Maksāt" at bounding box center [656, 273] width 204 height 30
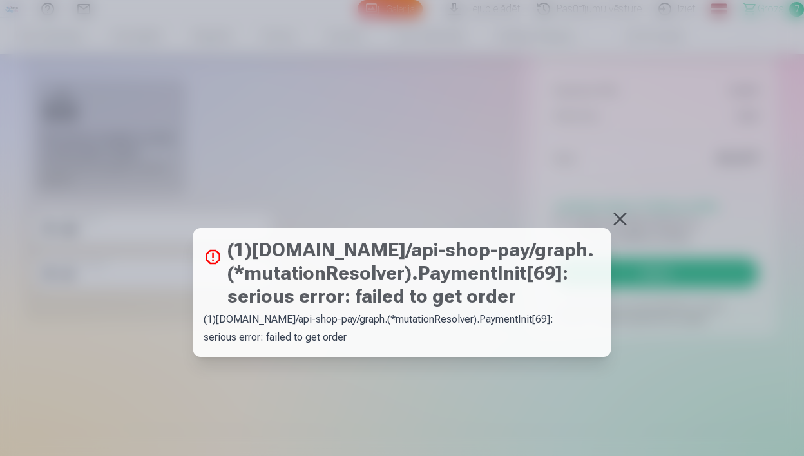
click at [620, 219] on button at bounding box center [620, 219] width 18 height 18
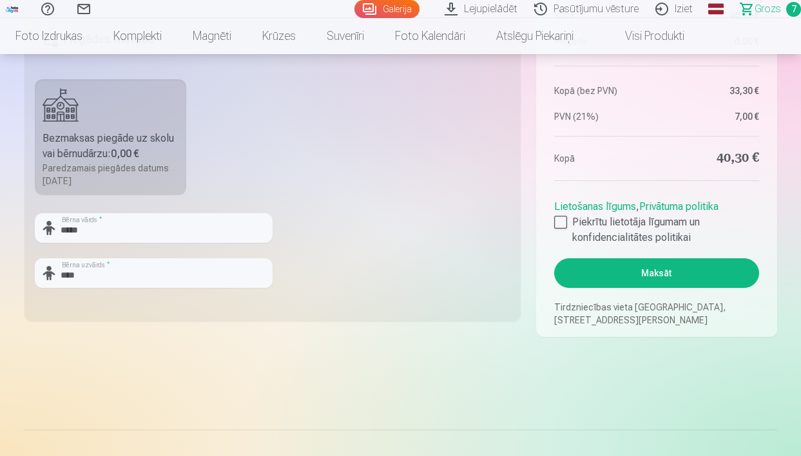
click at [626, 269] on button "Maksāt" at bounding box center [656, 273] width 204 height 30
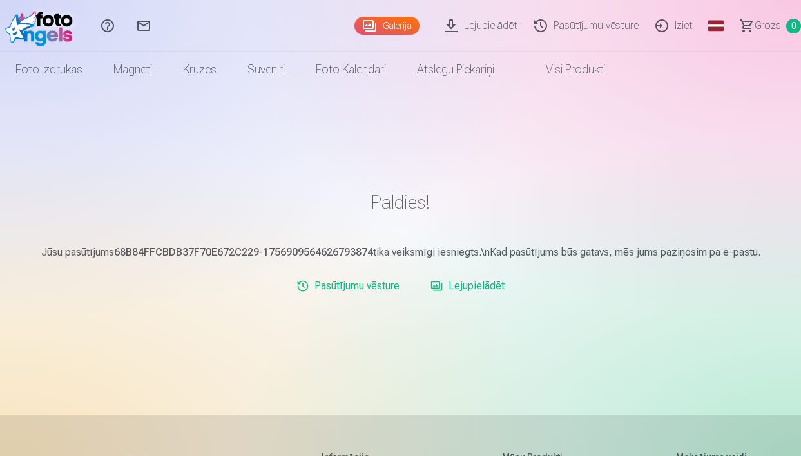
click at [474, 289] on link "Lejupielādēt" at bounding box center [467, 286] width 84 height 26
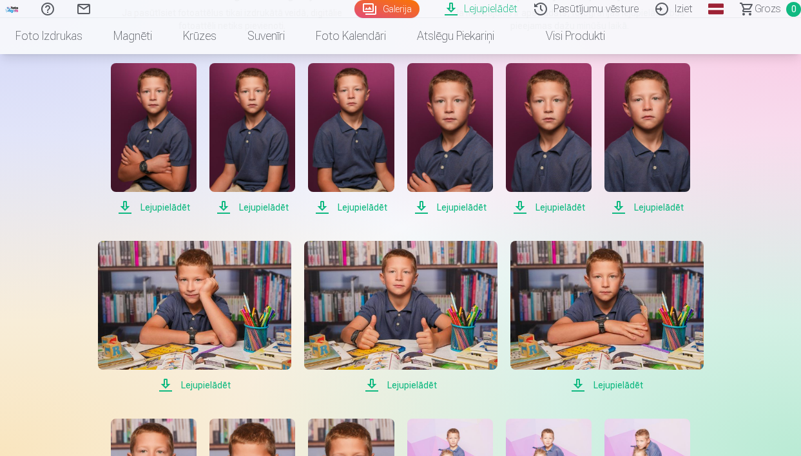
scroll to position [205, 0]
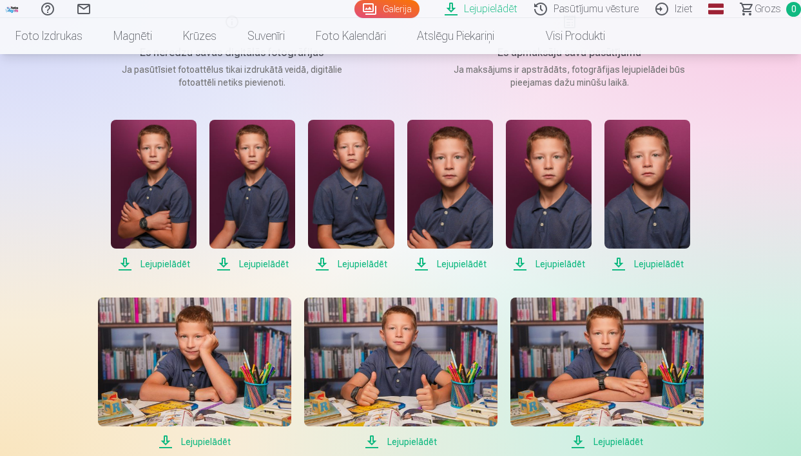
click at [162, 262] on span "Lejupielādēt" at bounding box center [154, 263] width 86 height 15
click at [257, 260] on span "Lejupielādēt" at bounding box center [252, 263] width 86 height 15
click at [365, 267] on span "Lejupielādēt" at bounding box center [351, 263] width 86 height 15
click at [450, 265] on span "Lejupielādēt" at bounding box center [450, 263] width 86 height 15
click at [549, 265] on span "Lejupielādēt" at bounding box center [549, 263] width 86 height 15
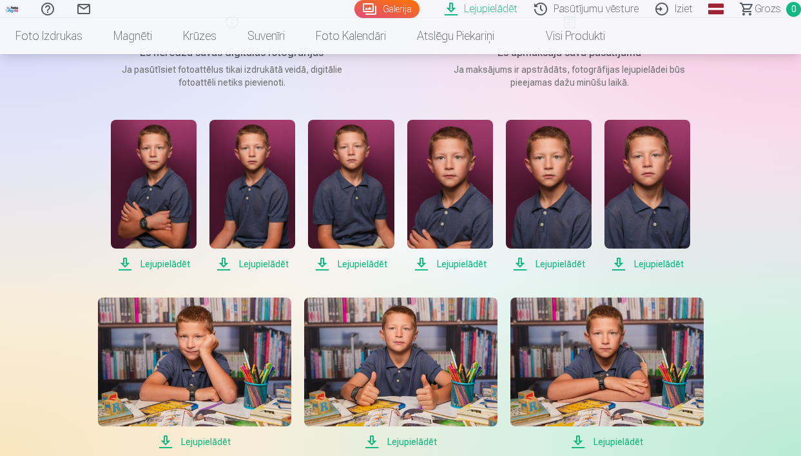
click at [647, 268] on span "Lejupielādēt" at bounding box center [647, 263] width 86 height 15
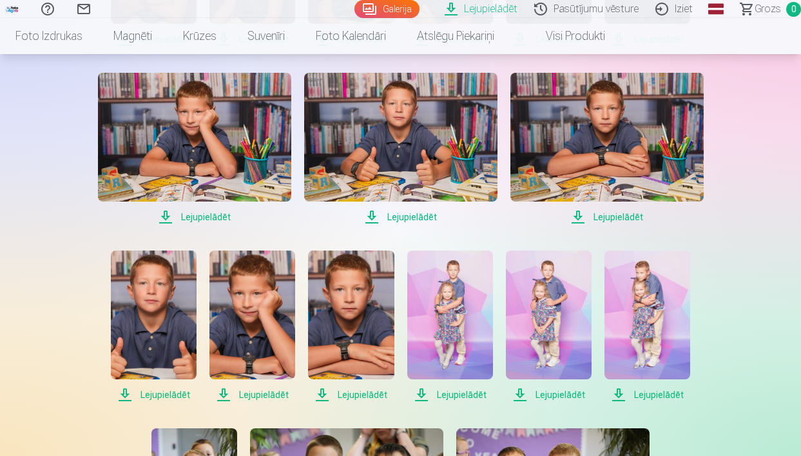
scroll to position [432, 0]
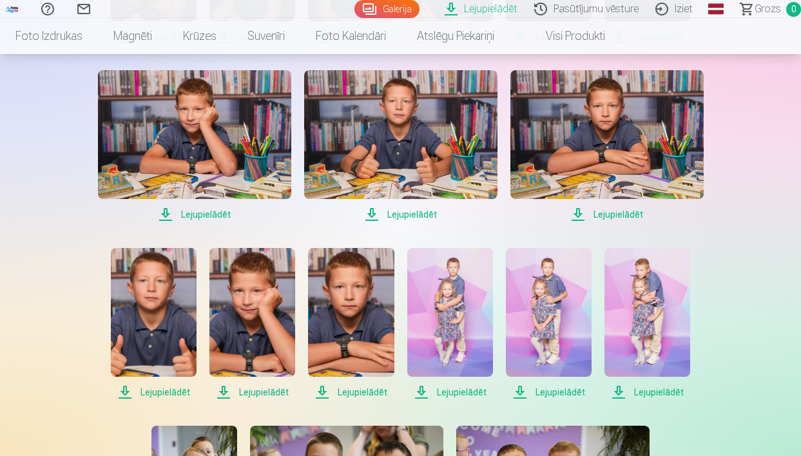
click at [218, 215] on span "Lejupielādēt" at bounding box center [194, 214] width 193 height 15
click at [410, 215] on span "Lejupielādēt" at bounding box center [400, 214] width 193 height 15
click at [617, 216] on span "Lejupielādēt" at bounding box center [606, 214] width 193 height 15
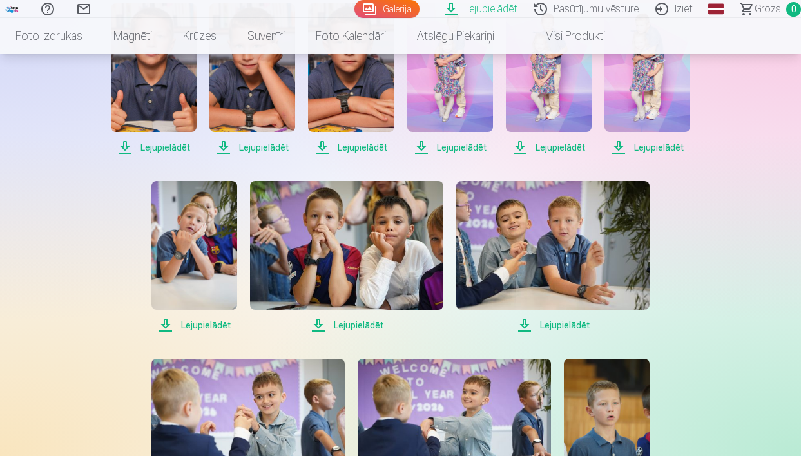
scroll to position [676, 0]
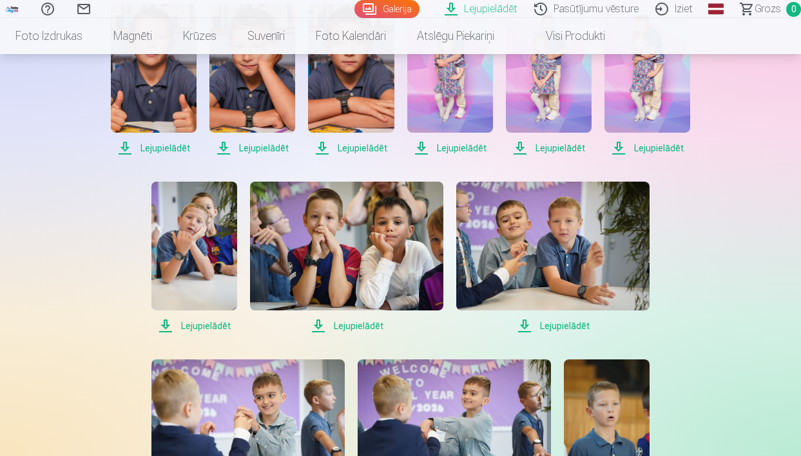
click at [156, 148] on span "Lejupielādēt" at bounding box center [154, 147] width 86 height 15
click at [252, 149] on span "Lejupielādēt" at bounding box center [252, 147] width 86 height 15
click at [371, 150] on span "Lejupielādēt" at bounding box center [351, 147] width 86 height 15
click at [467, 150] on span "Lejupielādēt" at bounding box center [450, 147] width 86 height 15
click at [552, 150] on span "Lejupielādēt" at bounding box center [549, 147] width 86 height 15
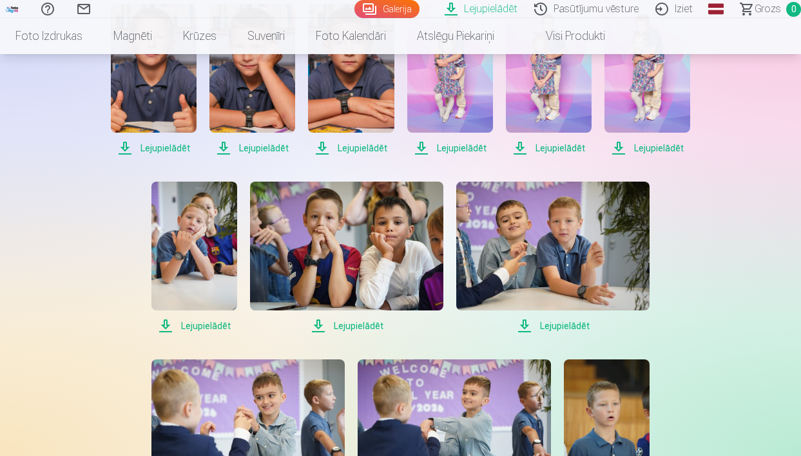
click at [664, 147] on span "Lejupielādēt" at bounding box center [647, 147] width 86 height 15
click at [211, 327] on span "Lejupielādēt" at bounding box center [194, 325] width 86 height 15
click at [360, 327] on span "Lejupielādēt" at bounding box center [346, 325] width 193 height 15
click at [570, 329] on span "Lejupielādēt" at bounding box center [552, 325] width 193 height 15
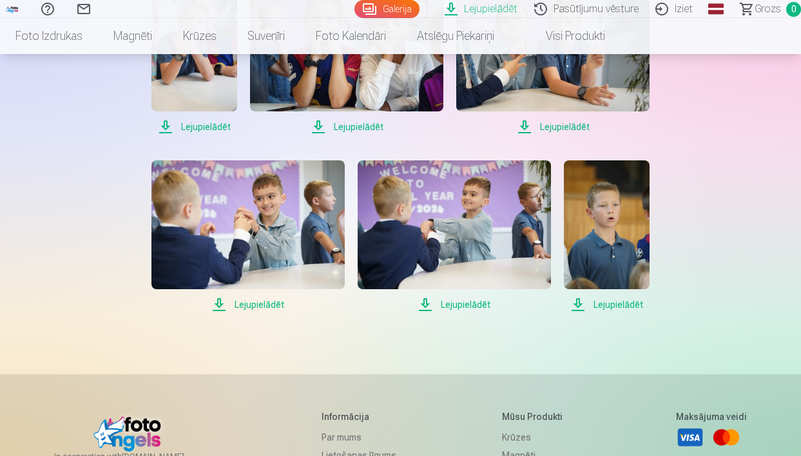
scroll to position [886, 0]
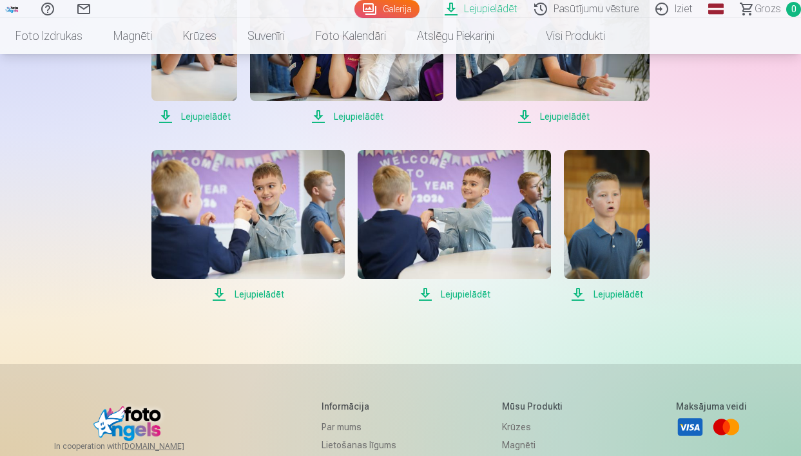
click at [262, 294] on span "Lejupielādēt" at bounding box center [247, 294] width 193 height 15
click at [440, 292] on span "Lejupielādēt" at bounding box center [454, 294] width 193 height 15
click at [601, 291] on span "Lejupielādēt" at bounding box center [607, 294] width 86 height 15
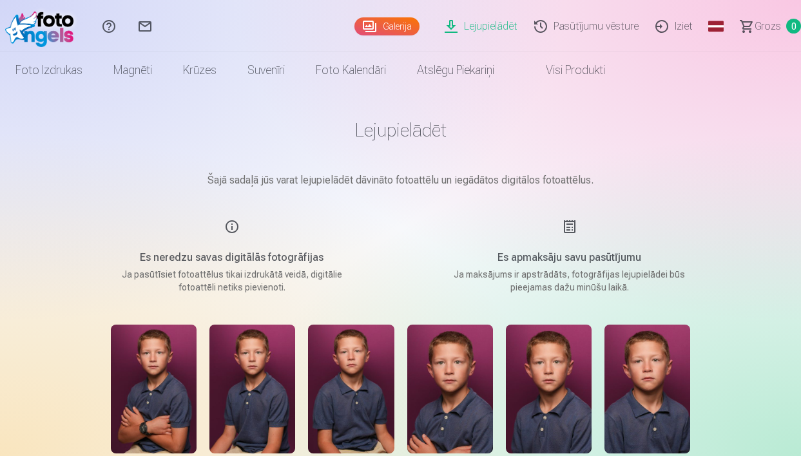
scroll to position [0, 0]
click at [483, 26] on link "Lejupielādēt" at bounding box center [483, 26] width 90 height 52
click at [225, 253] on h5 "Es neredzu savas digitālās fotogrāfijas" at bounding box center [232, 257] width 245 height 15
click at [52, 15] on img at bounding box center [42, 25] width 74 height 41
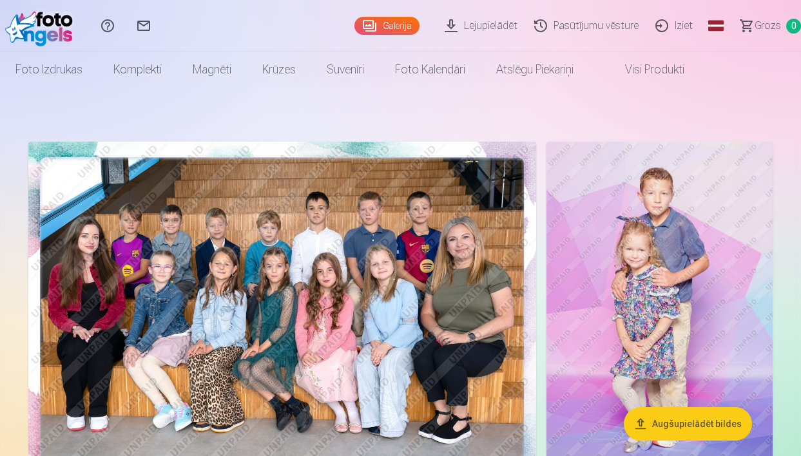
click at [483, 28] on link "Lejupielādēt" at bounding box center [483, 26] width 90 height 52
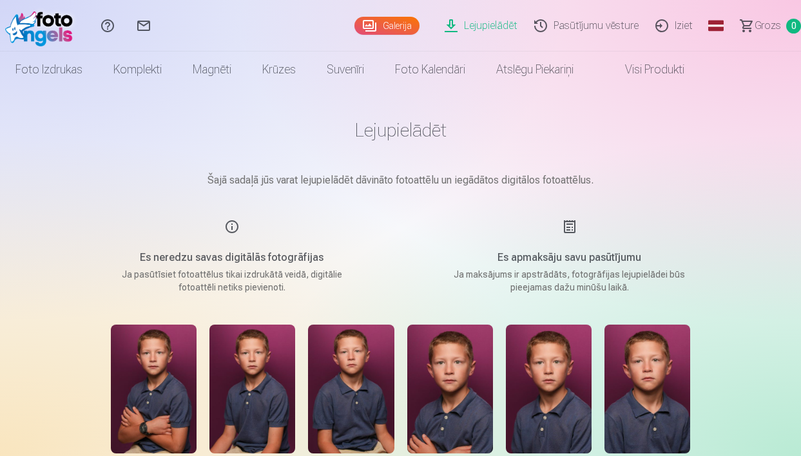
click at [613, 21] on link "Pasūtījumu vēsture" at bounding box center [588, 26] width 121 height 52
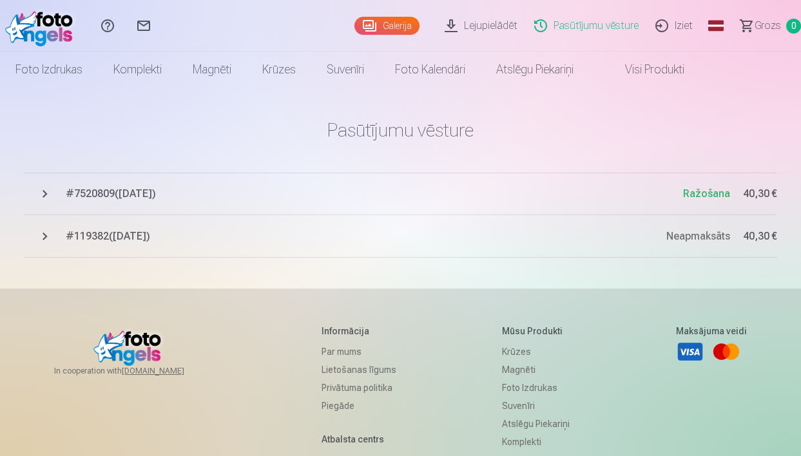
click at [115, 192] on span "# 7520809 ( 2025.09.3 )" at bounding box center [374, 193] width 617 height 15
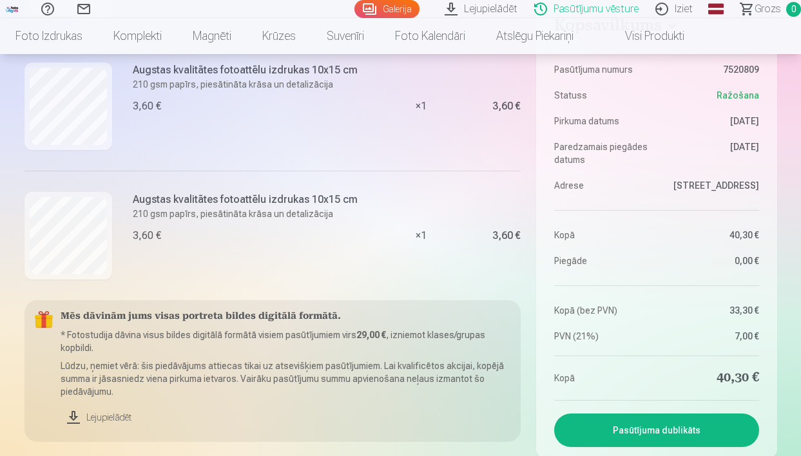
scroll to position [988, 0]
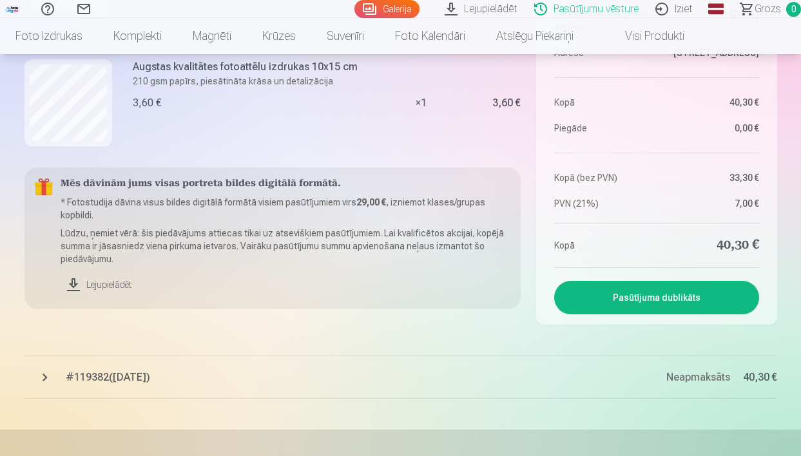
click at [103, 285] on link "Lejupielādēt" at bounding box center [286, 285] width 450 height 28
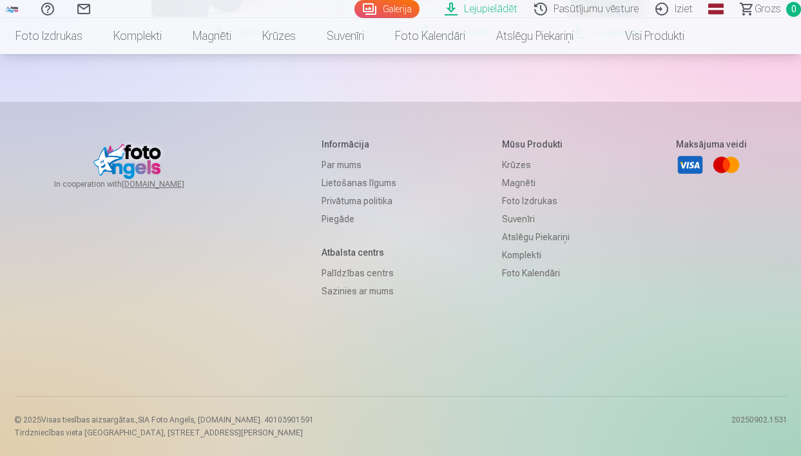
scroll to position [1148, 0]
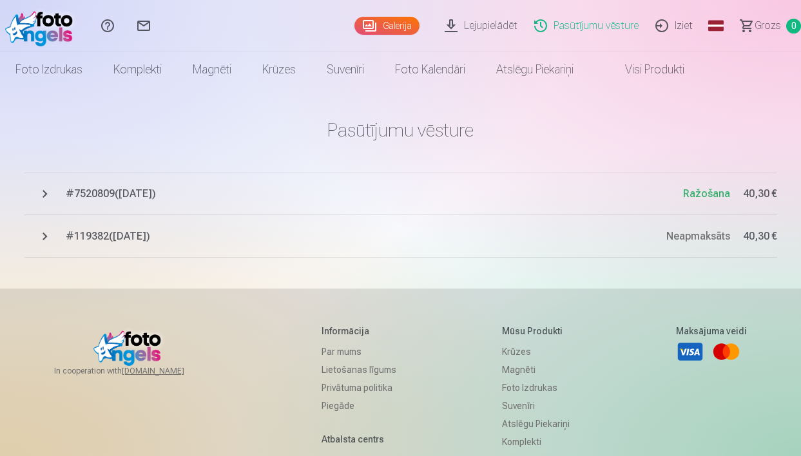
click at [115, 193] on span "# 7520809 ( 2025.09.3 )" at bounding box center [374, 193] width 617 height 15
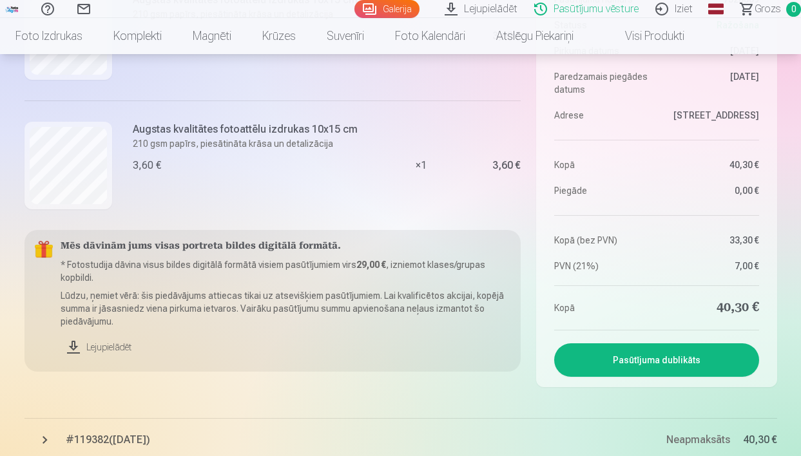
scroll to position [920, 0]
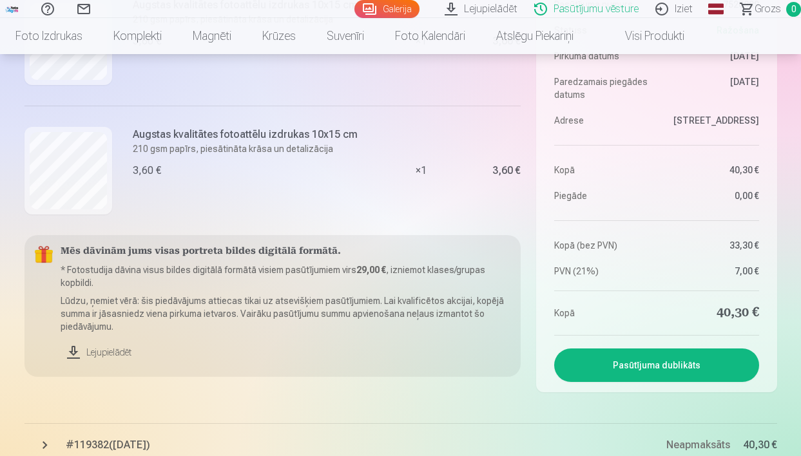
click at [90, 348] on link "Lejupielādēt" at bounding box center [286, 352] width 450 height 28
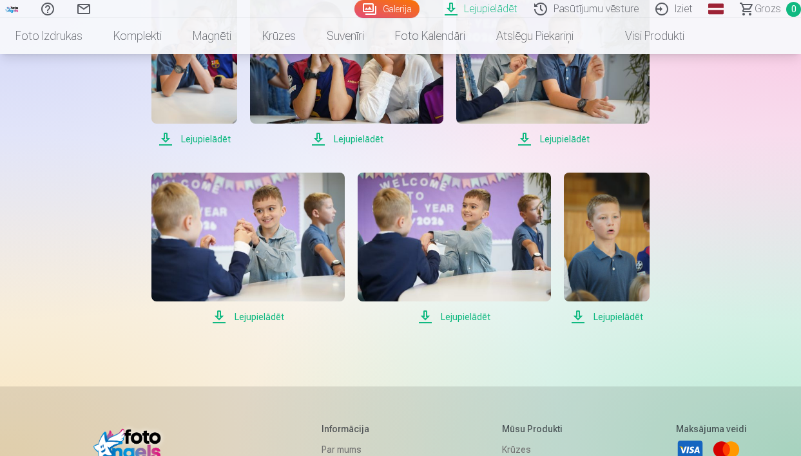
scroll to position [1026, 0]
